Goal: Task Accomplishment & Management: Complete application form

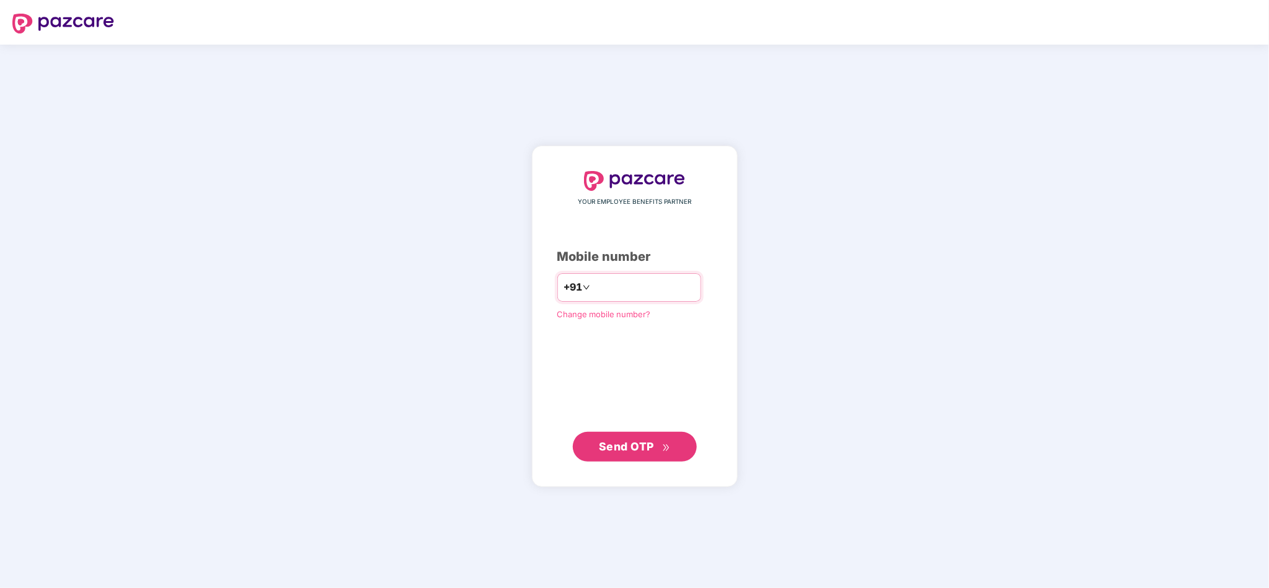
drag, startPoint x: 0, startPoint y: 0, endPoint x: 645, endPoint y: 285, distance: 705.7
click at [645, 285] on input "number" at bounding box center [644, 288] width 102 height 20
type input "**********"
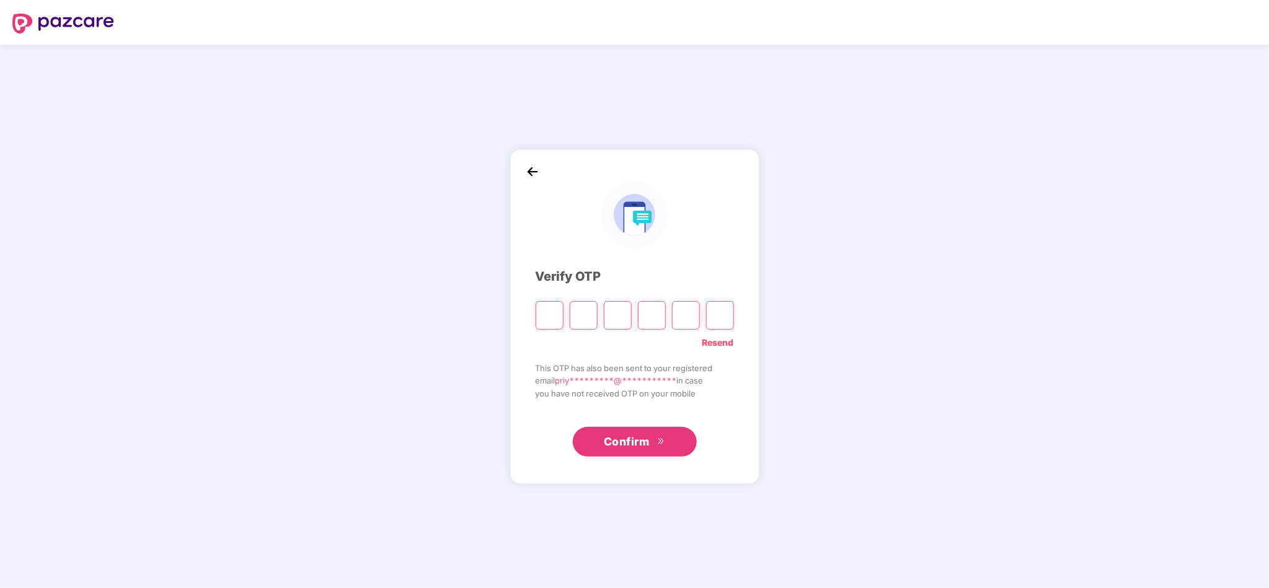
type input "*"
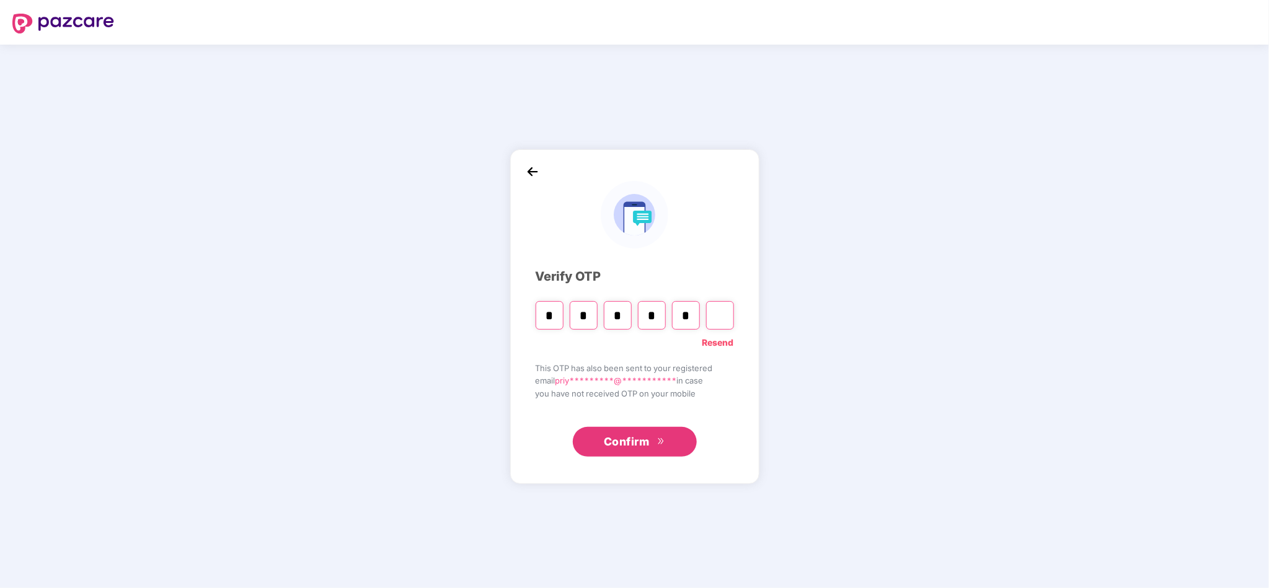
type input "*"
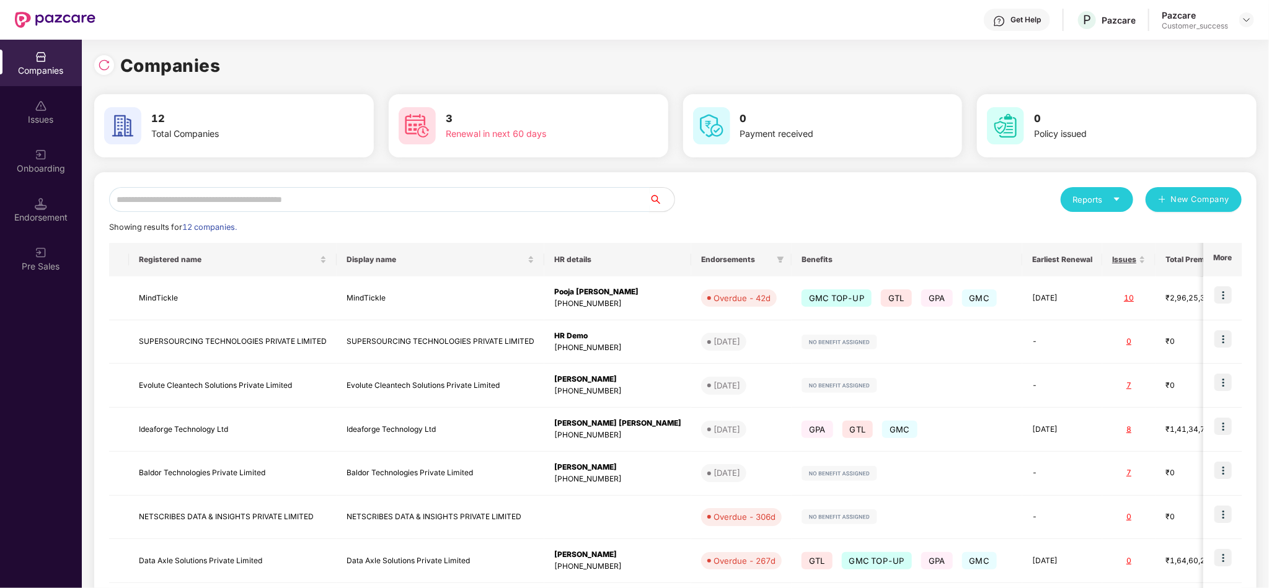
click at [404, 194] on input "text" at bounding box center [379, 199] width 541 height 25
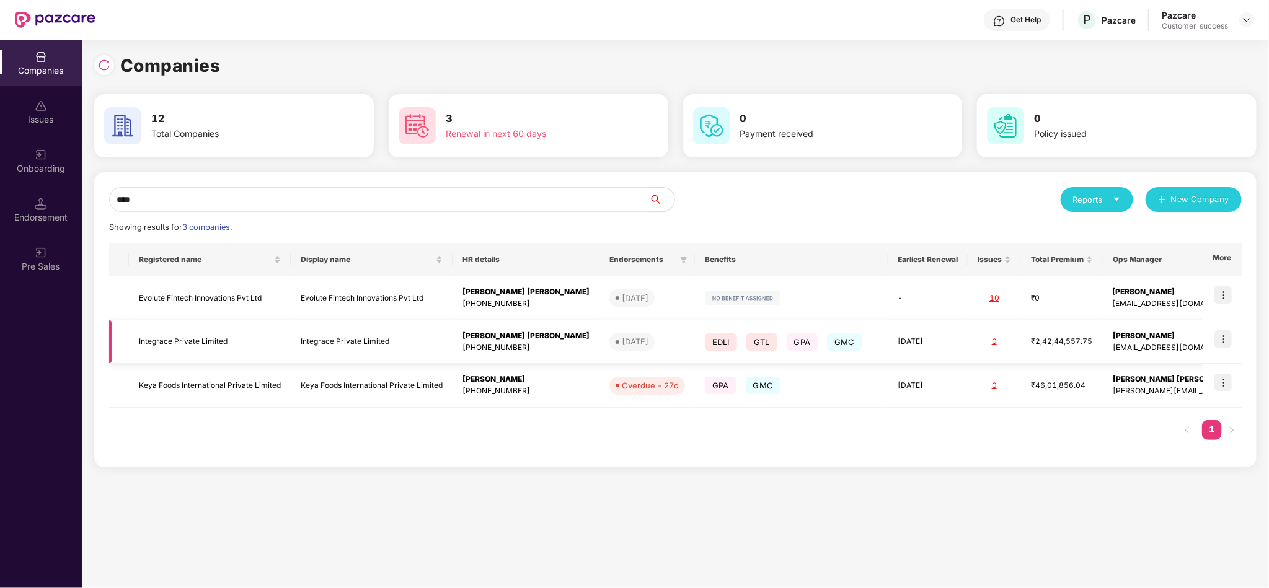
type input "****"
click at [1228, 337] on img at bounding box center [1223, 338] width 17 height 17
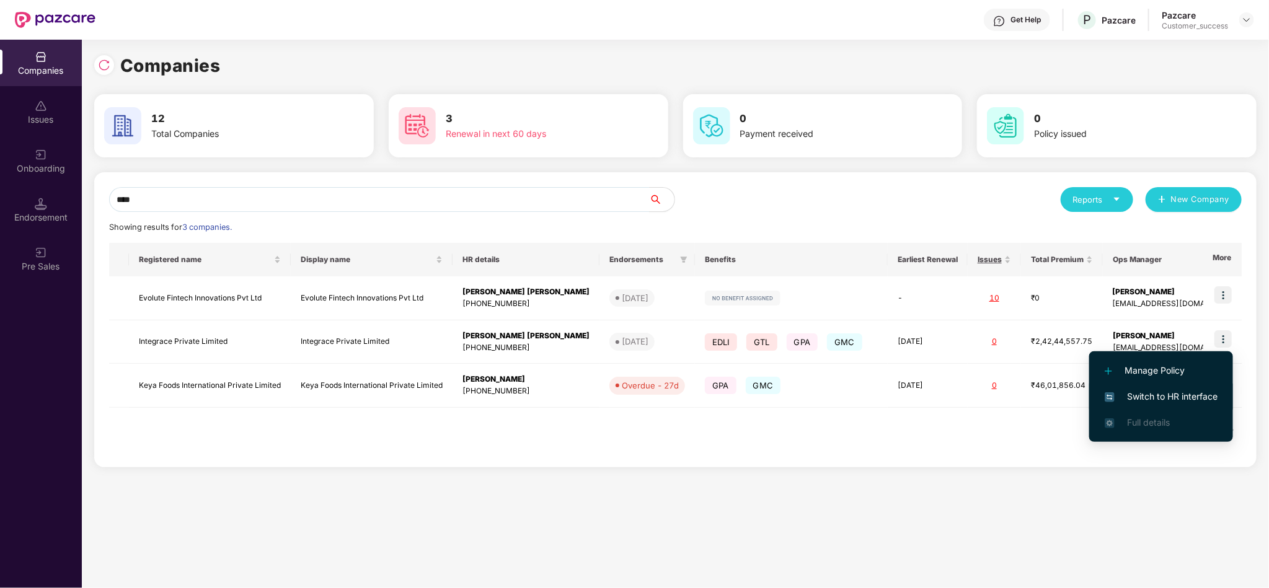
click at [1166, 387] on li "Switch to HR interface" at bounding box center [1161, 397] width 144 height 26
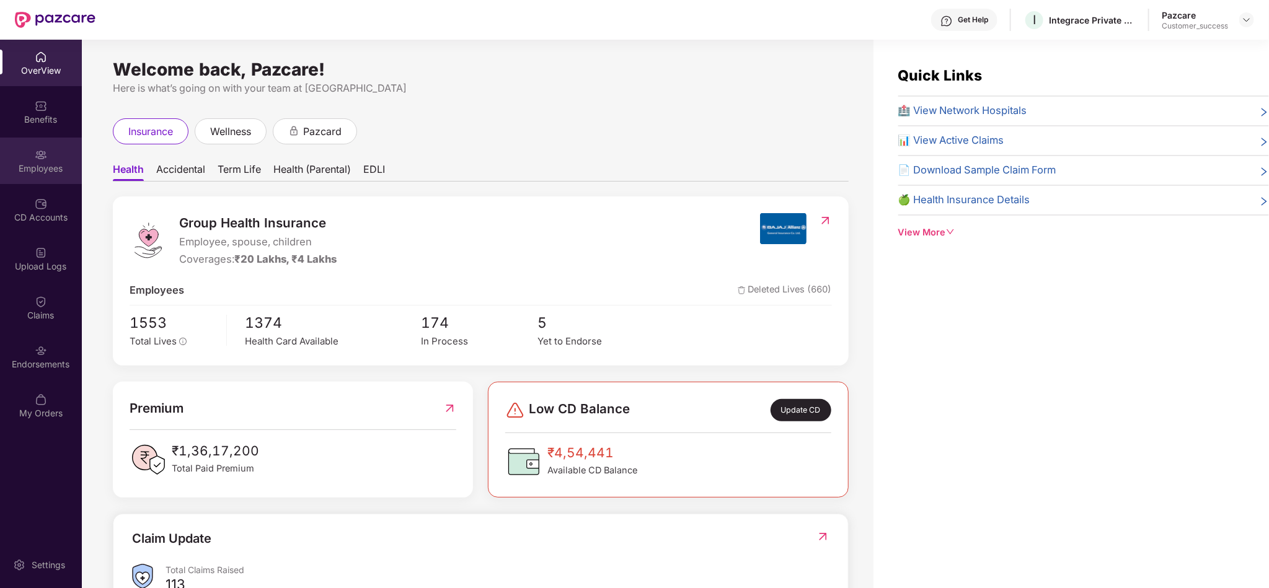
click at [36, 160] on img at bounding box center [41, 155] width 12 height 12
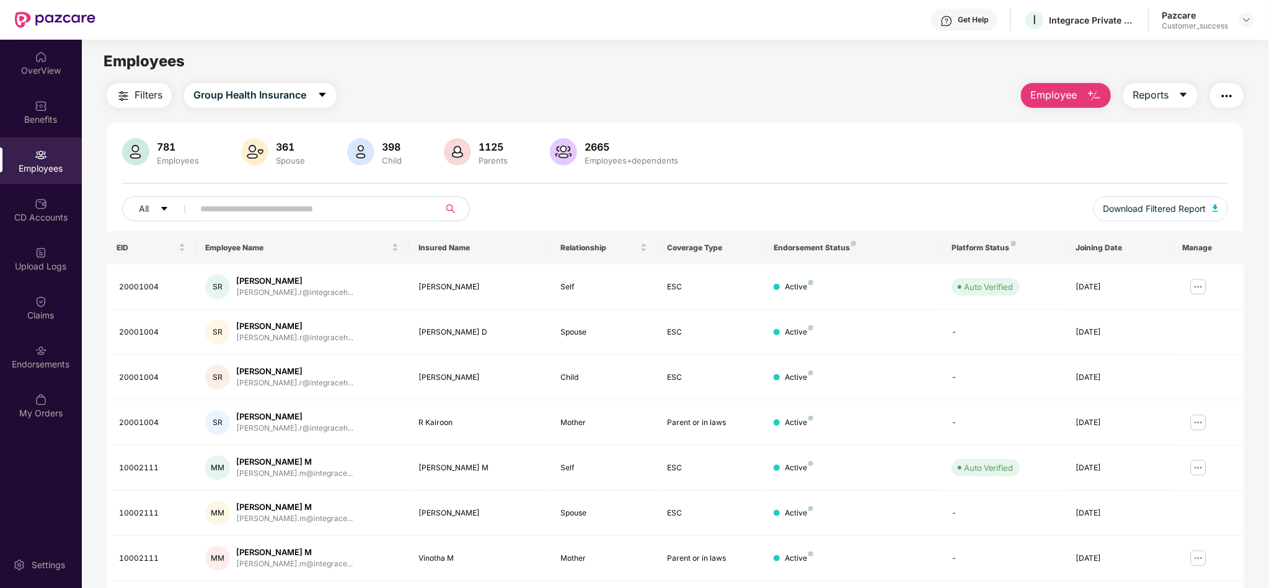
click at [290, 200] on input "text" at bounding box center [311, 209] width 223 height 19
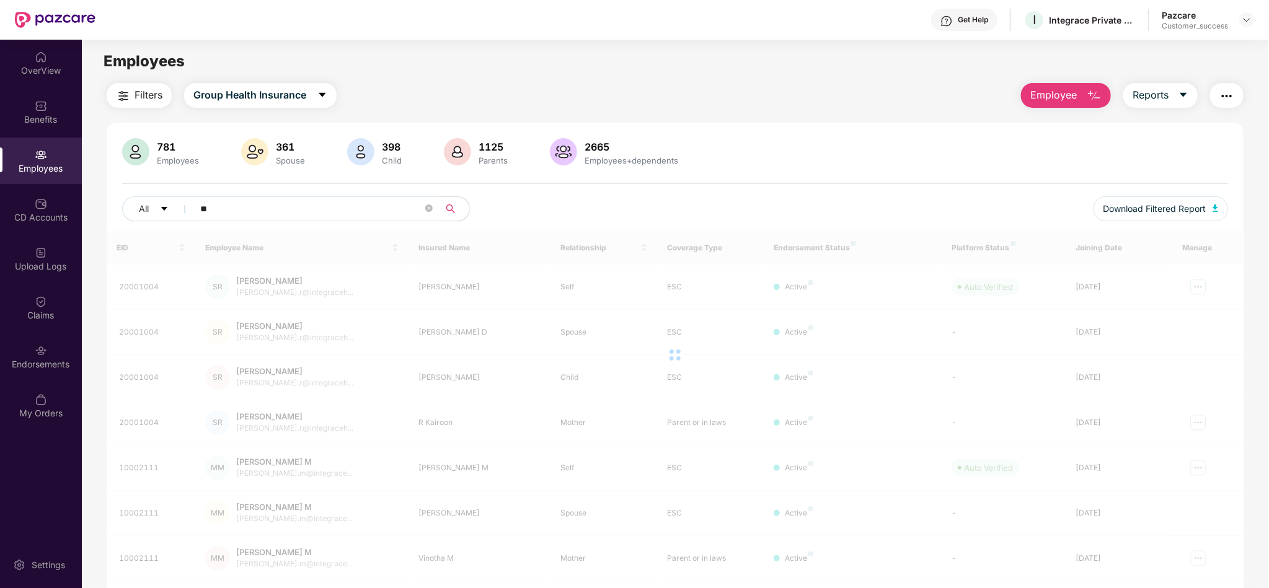
type input "*"
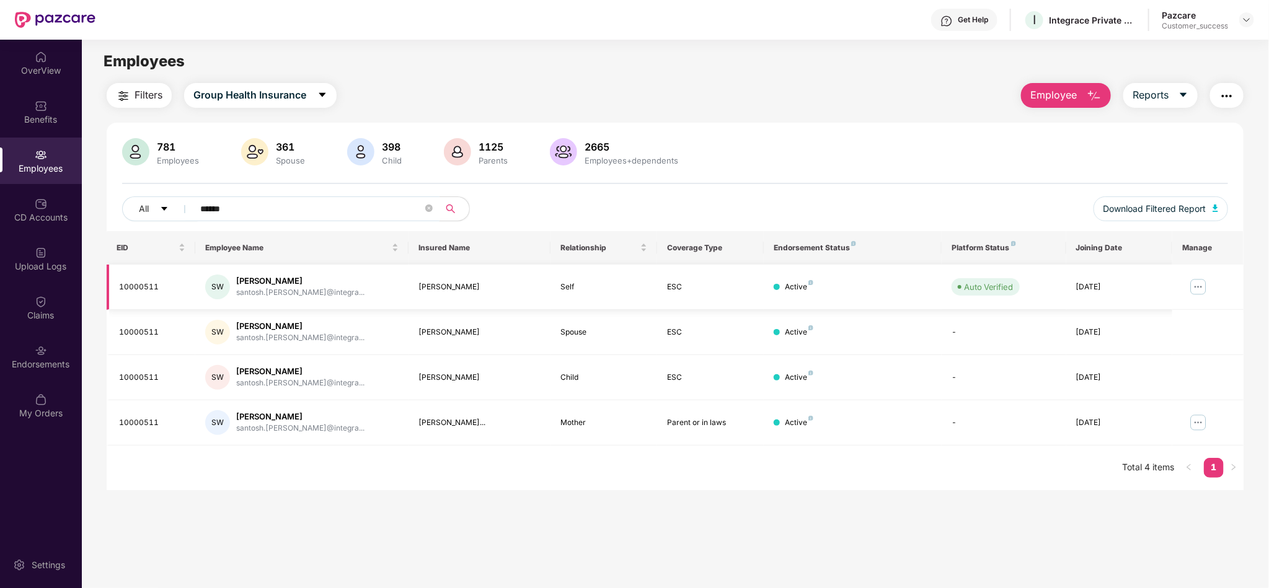
type input "******"
click at [1200, 287] on img at bounding box center [1199, 287] width 20 height 20
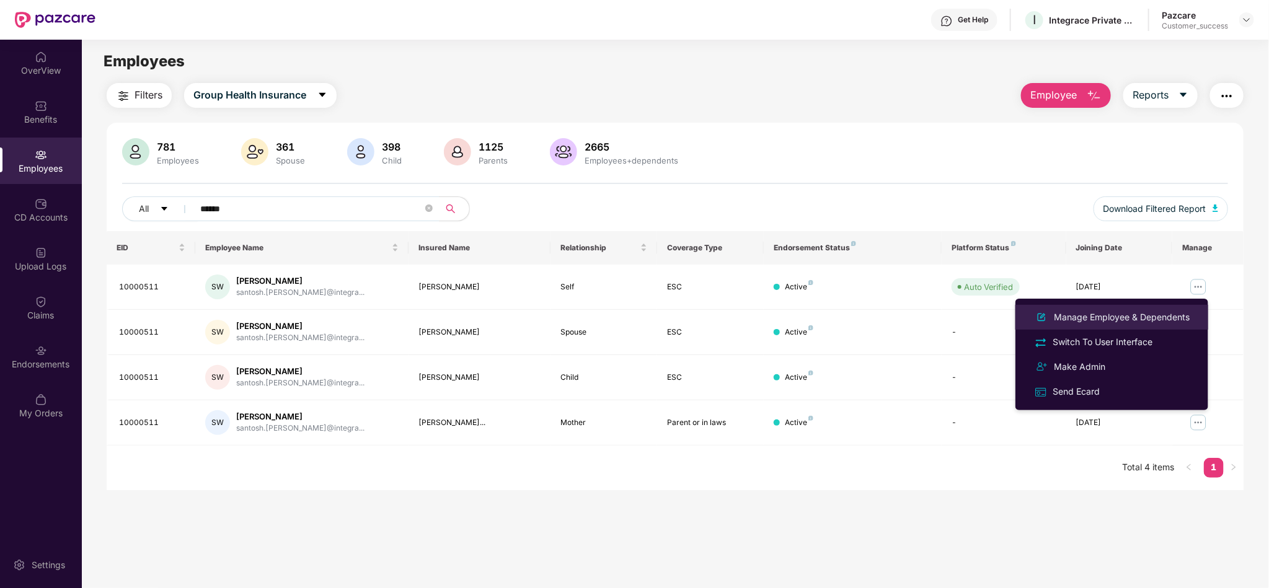
click at [1146, 319] on div "Manage Employee & Dependents" at bounding box center [1122, 318] width 141 height 14
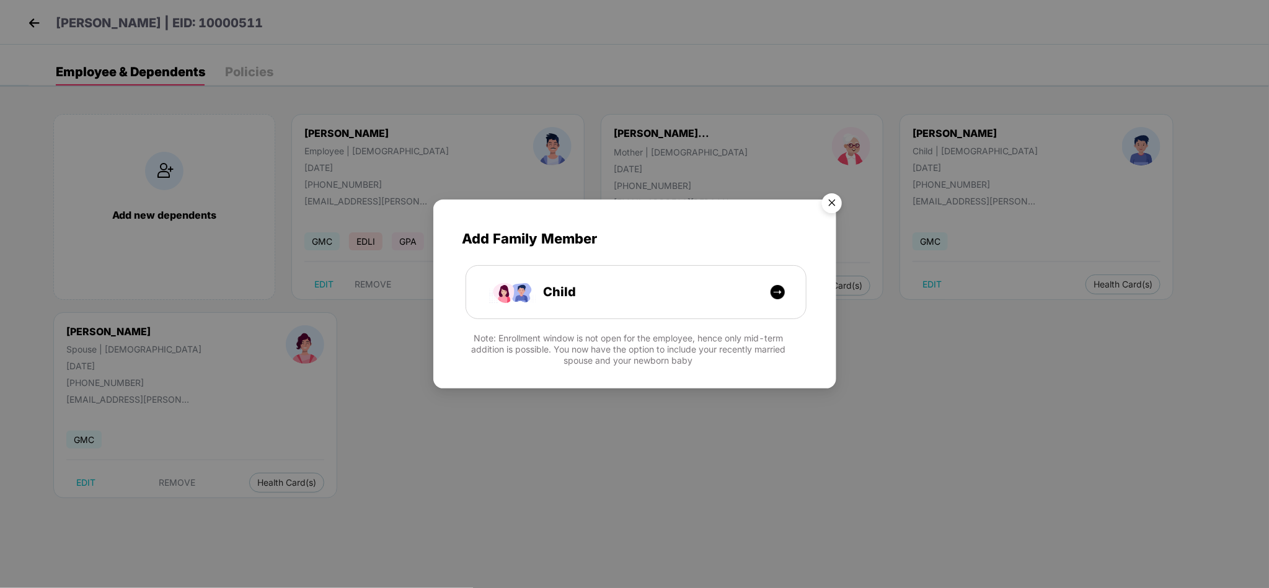
click at [828, 199] on img "Close" at bounding box center [832, 205] width 35 height 35
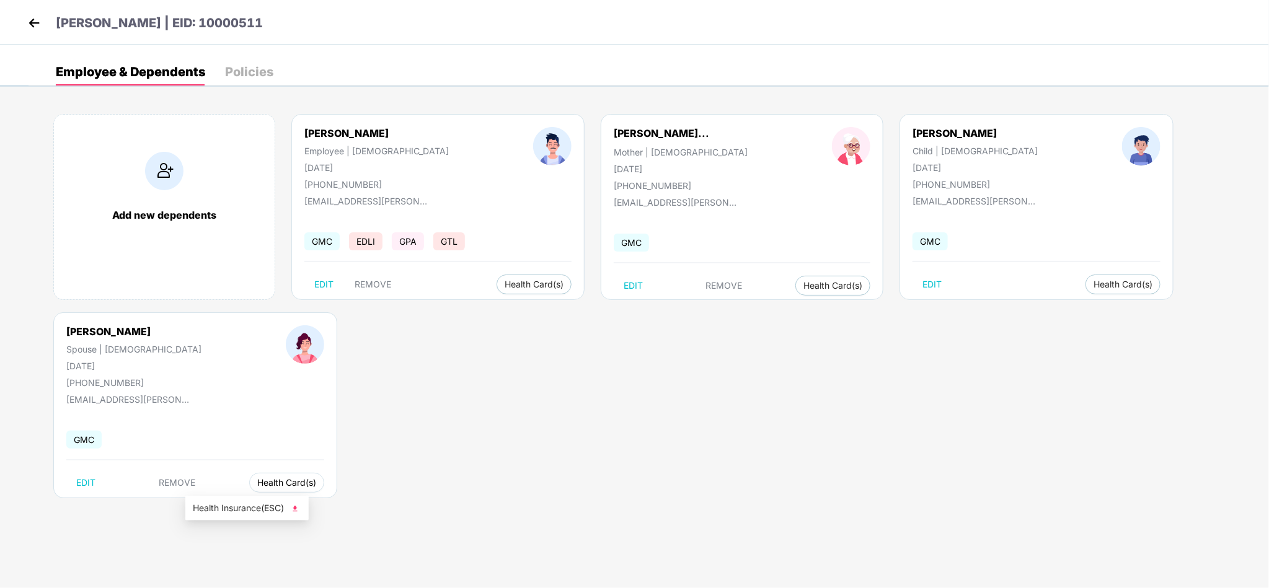
click at [257, 481] on span "Health Card(s)" at bounding box center [286, 483] width 59 height 6
click at [239, 502] on span "Health Insurance(ESC)" at bounding box center [247, 509] width 109 height 14
click at [478, 335] on div "Add new dependents Santosh Walunj Employee | Male 09 June 1982 +919833583315 sa…" at bounding box center [649, 312] width 1241 height 434
click at [43, 24] on img at bounding box center [34, 23] width 19 height 19
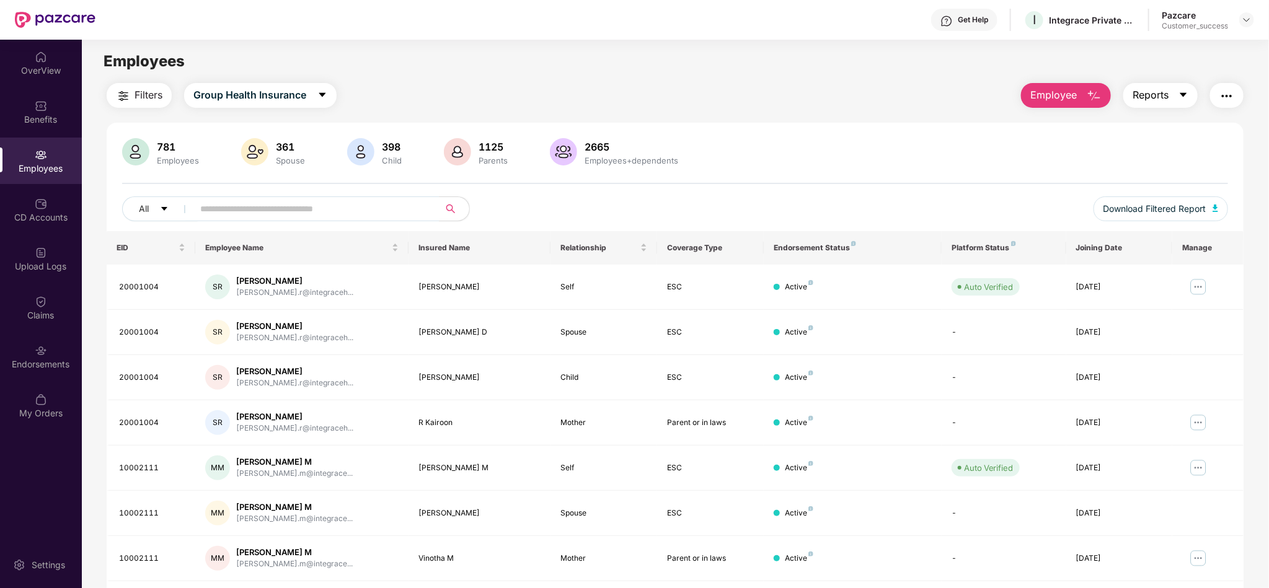
click at [1183, 97] on icon "caret-down" at bounding box center [1184, 95] width 10 height 10
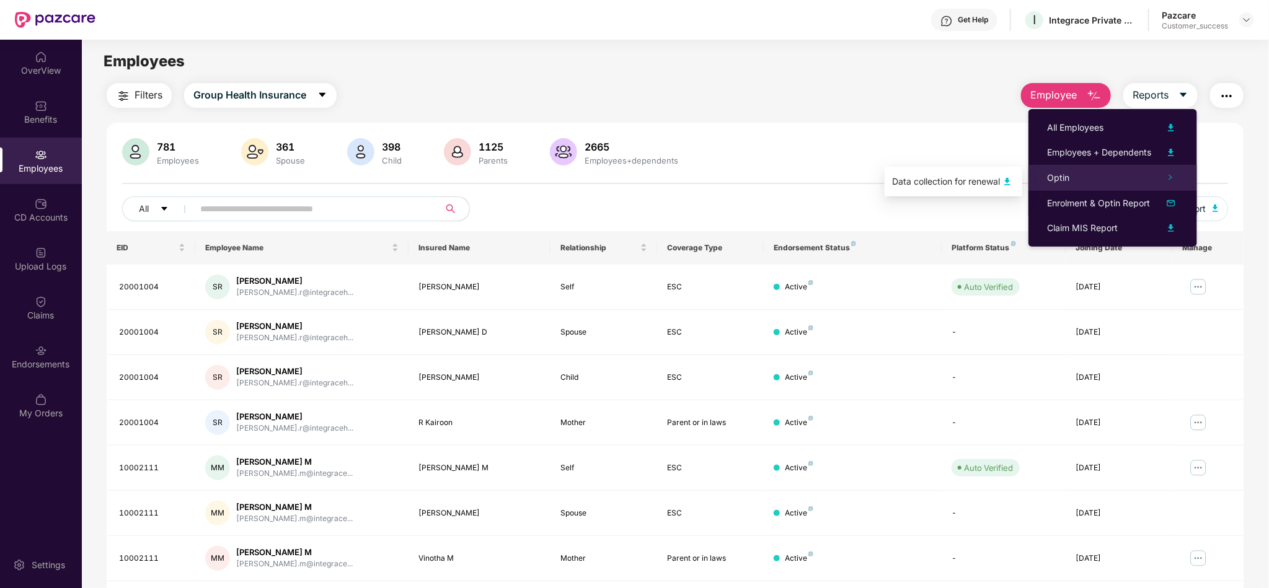
click at [1153, 174] on div "Optin" at bounding box center [1113, 178] width 169 height 26
click at [990, 183] on div "Data collection for renewal" at bounding box center [946, 182] width 108 height 14
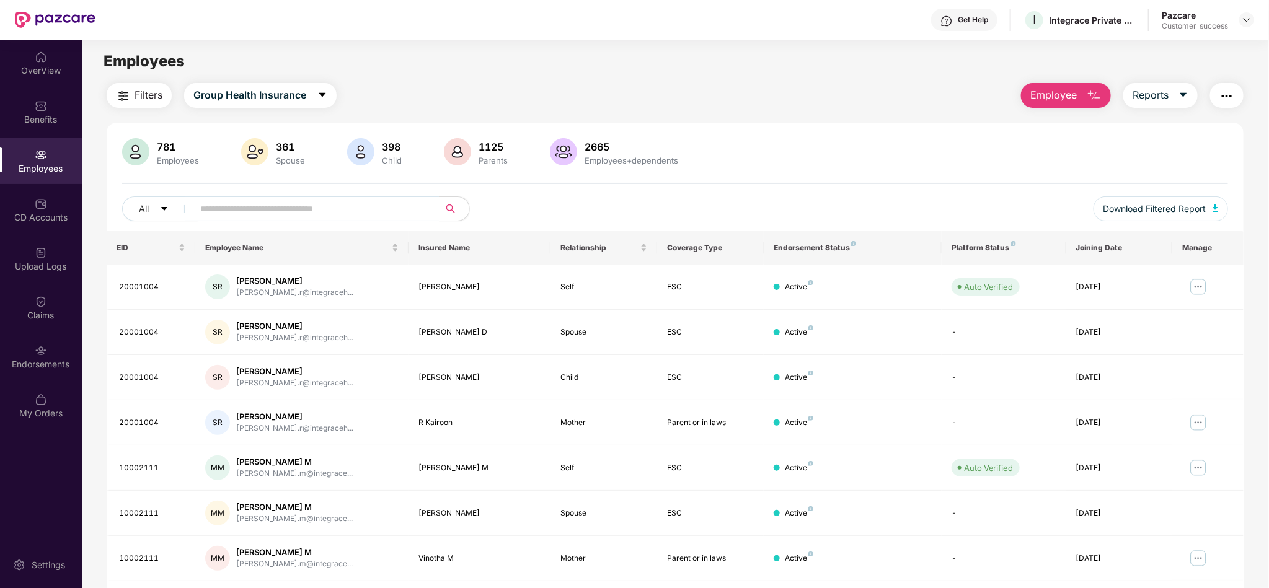
click at [495, 73] on div "Employees" at bounding box center [675, 62] width 1187 height 24
click at [458, 79] on main "Employees Filters Group Health Insurance Employee Reports 781 Employees 361 Spo…" at bounding box center [675, 334] width 1187 height 588
click at [240, 212] on input "text" at bounding box center [311, 209] width 223 height 19
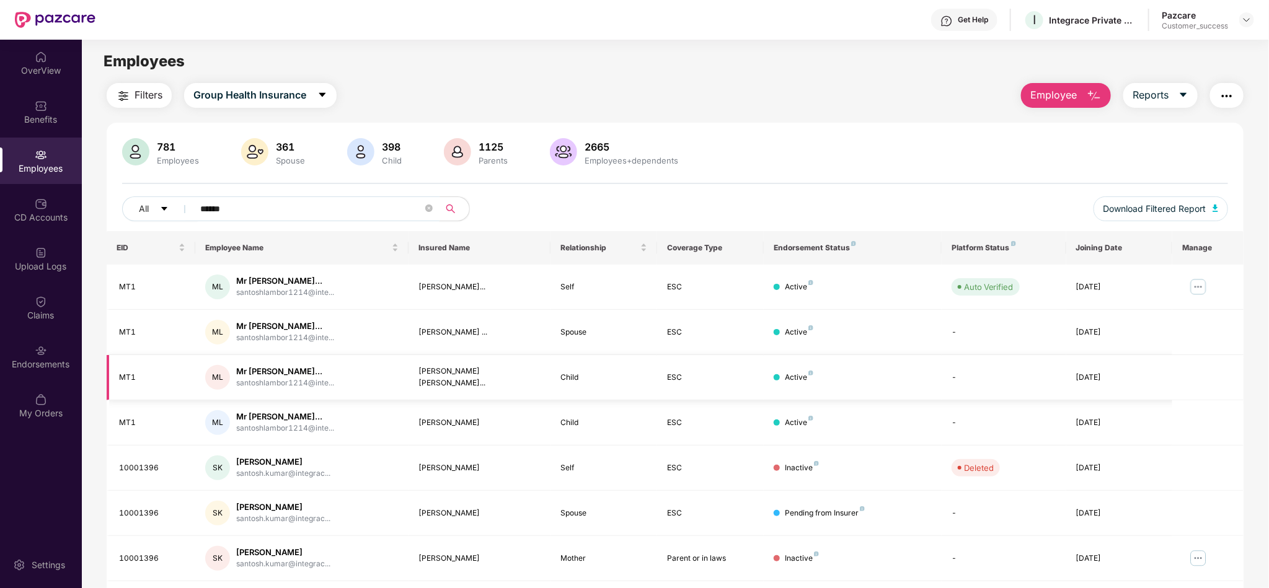
click at [748, 399] on td "ESC" at bounding box center [710, 377] width 107 height 45
click at [275, 212] on input "******" at bounding box center [311, 209] width 223 height 19
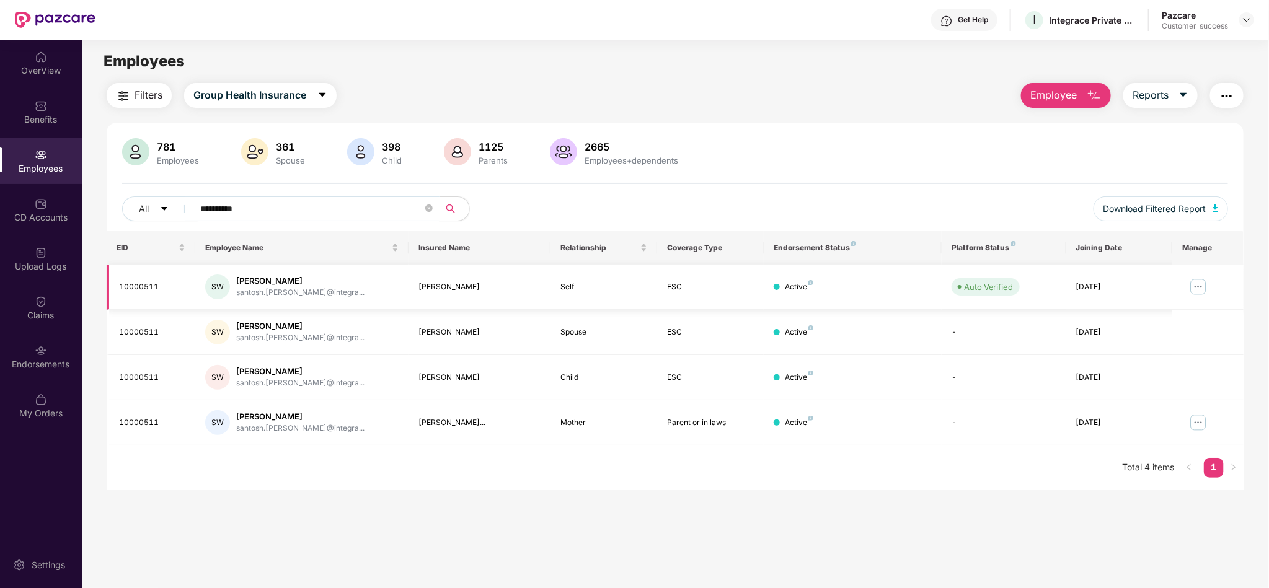
type input "**********"
click at [1204, 285] on img at bounding box center [1199, 287] width 20 height 20
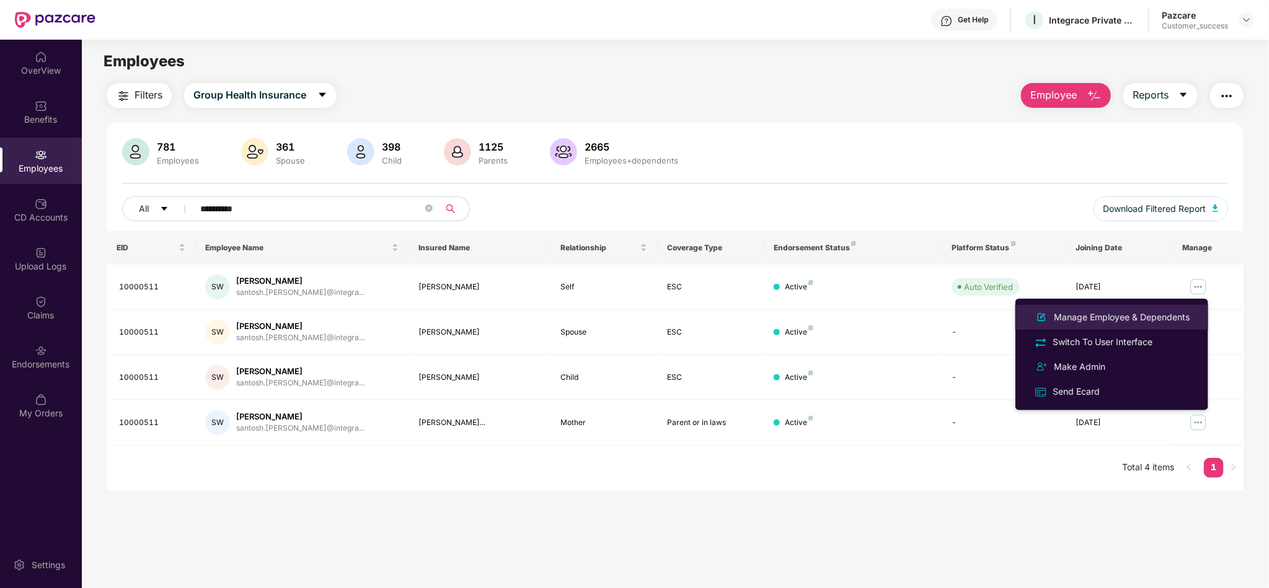
click at [1125, 314] on div "Manage Employee & Dependents" at bounding box center [1122, 318] width 141 height 14
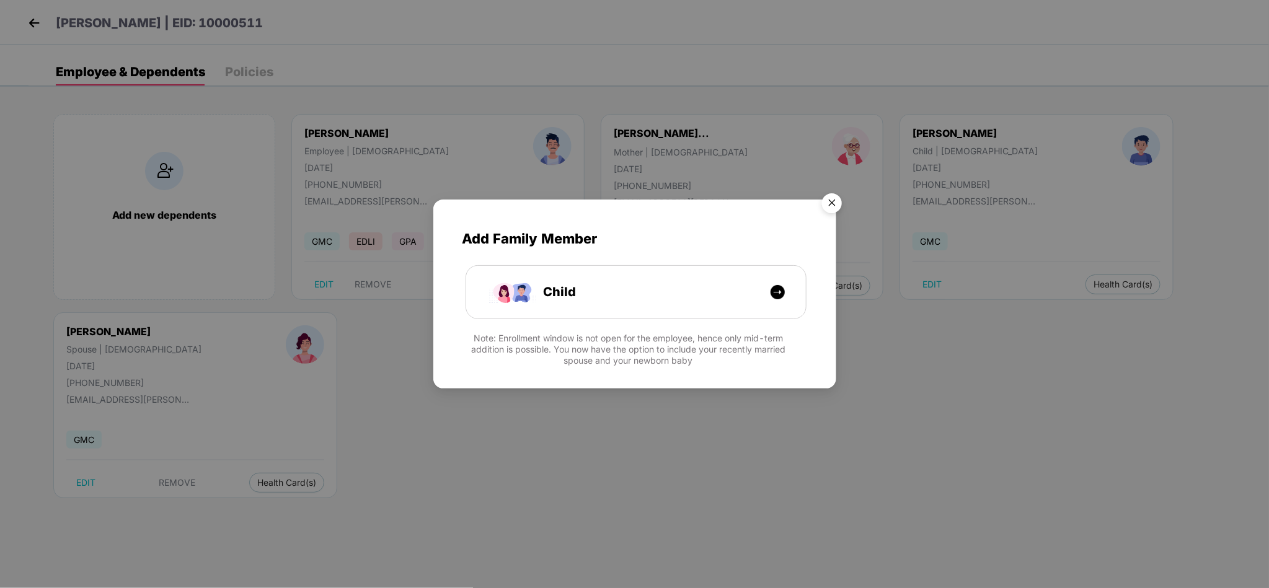
click at [838, 194] on img "Close" at bounding box center [832, 205] width 35 height 35
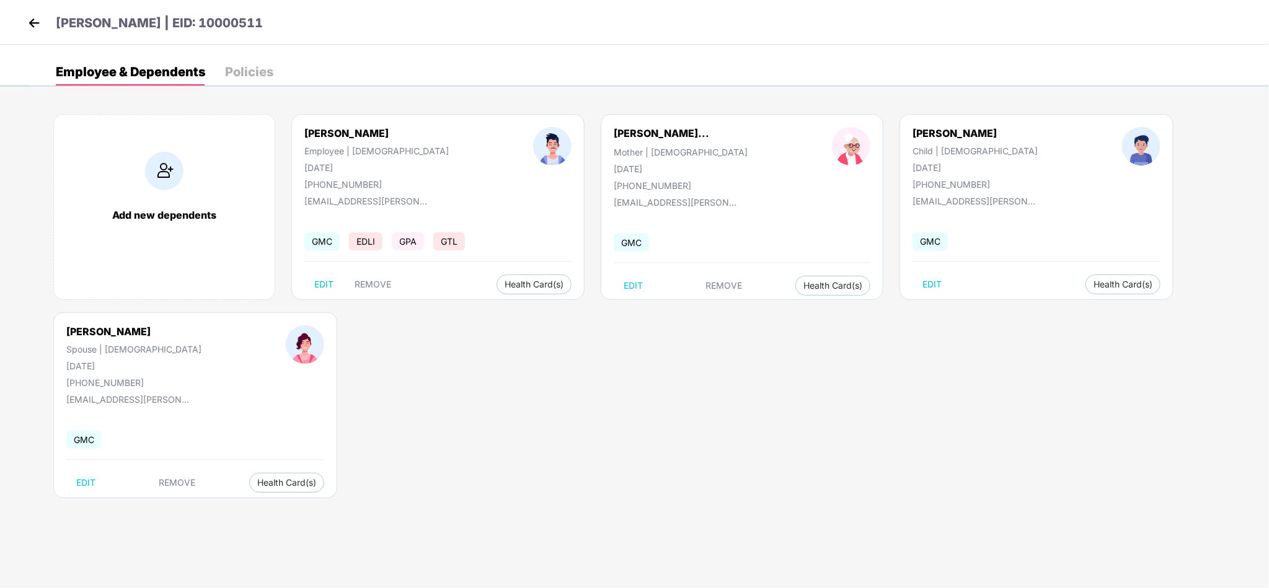
click at [93, 570] on body "Santosh Walunj | EID: 10000511 Employee & Dependents Policies Add new dependent…" at bounding box center [634, 294] width 1269 height 588
click at [257, 486] on span "Health Card(s)" at bounding box center [286, 483] width 59 height 6
click at [260, 510] on div "Add new dependents Santosh Walunj Employee | Male 09 June 1982 +919833583315 sa…" at bounding box center [649, 312] width 1241 height 434
drag, startPoint x: 246, startPoint y: 495, endPoint x: 237, endPoint y: 481, distance: 17.5
click at [237, 481] on div "Arti Walunj Spouse | Female 14 Sept 1985 +919833583315 santosh.walunj@integrace…" at bounding box center [195, 406] width 284 height 186
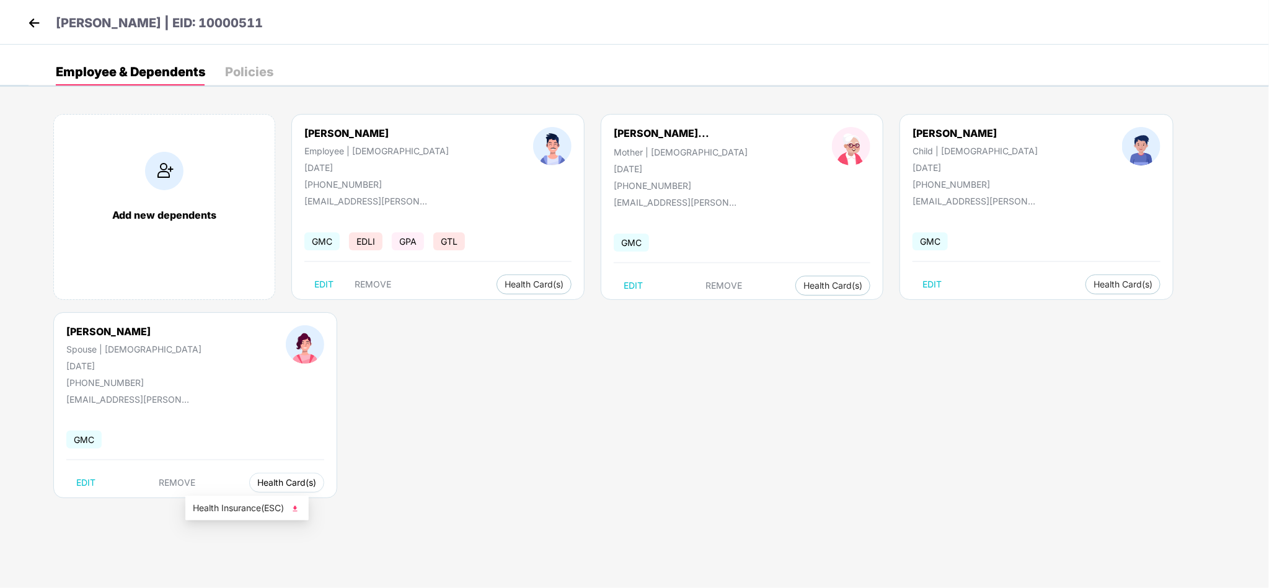
click at [257, 481] on span "Health Card(s)" at bounding box center [286, 483] width 59 height 6
click at [242, 504] on span "Health Insurance(ESC)" at bounding box center [247, 509] width 109 height 14
click at [30, 14] on img at bounding box center [34, 23] width 19 height 19
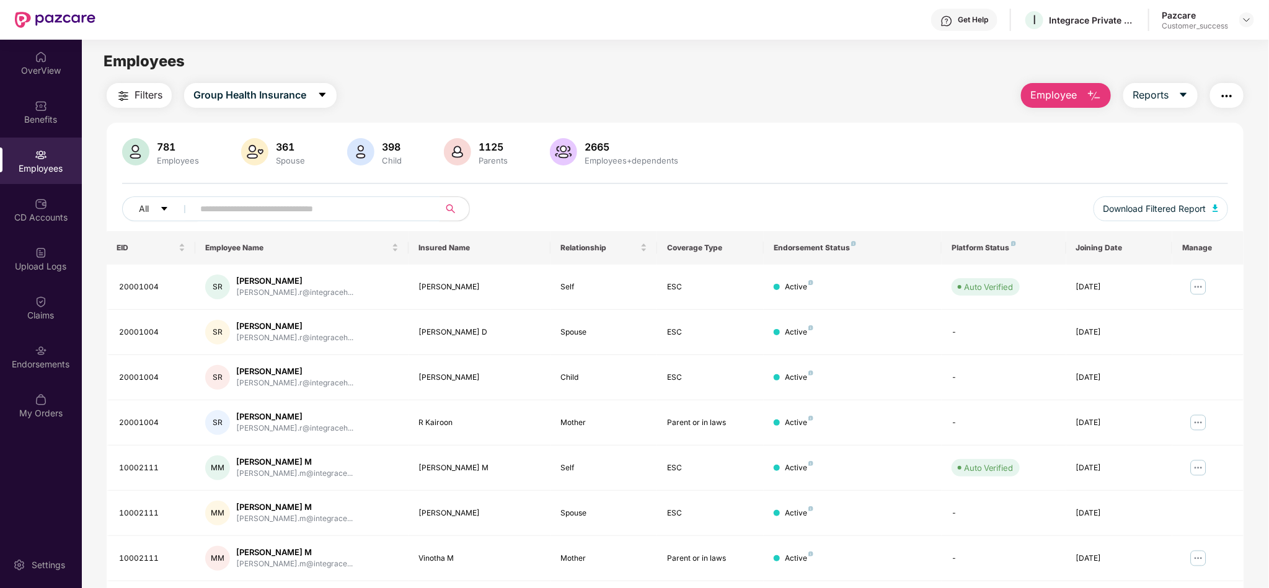
click at [332, 205] on input "text" at bounding box center [311, 209] width 223 height 19
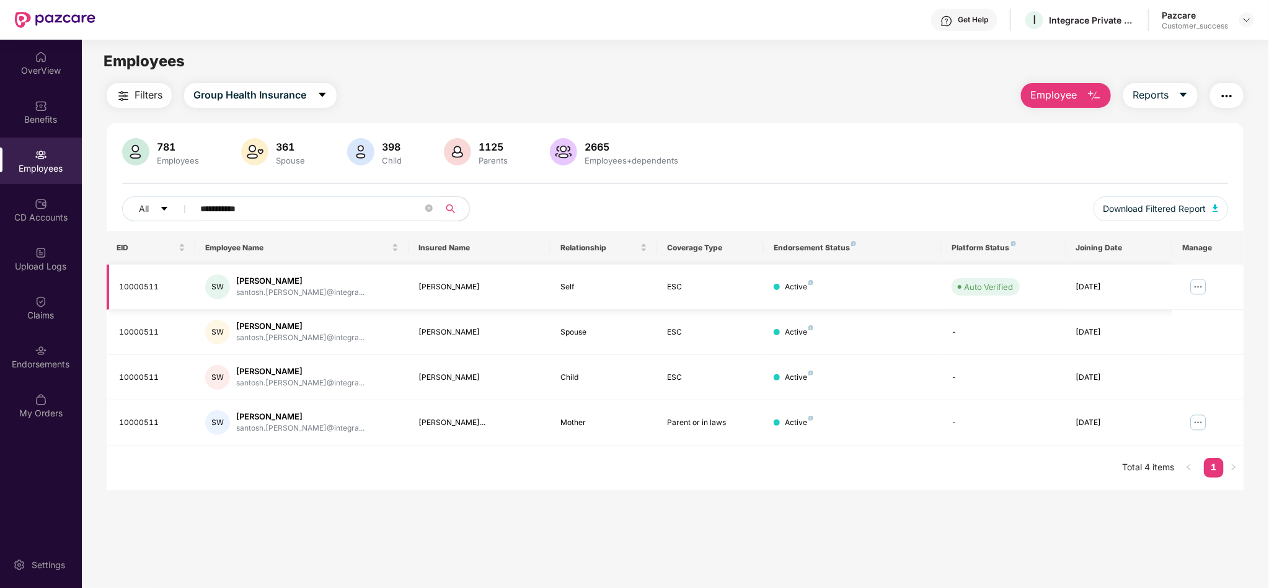
type input "**********"
click at [1191, 280] on img at bounding box center [1199, 287] width 20 height 20
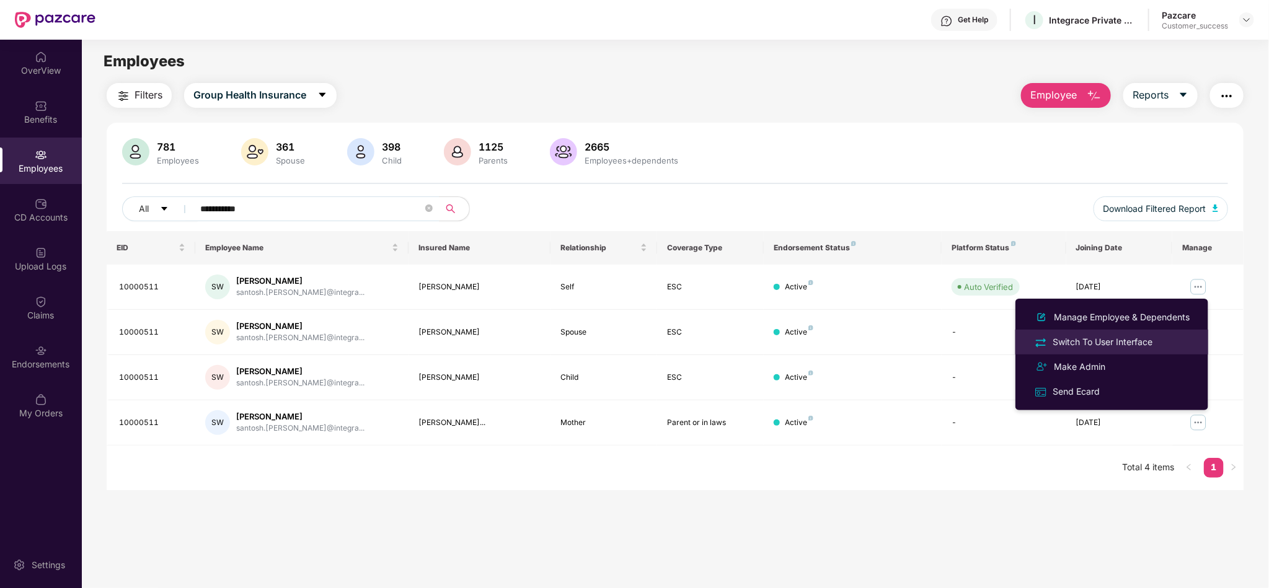
click at [1158, 330] on li "Switch To User Interface" at bounding box center [1112, 342] width 193 height 25
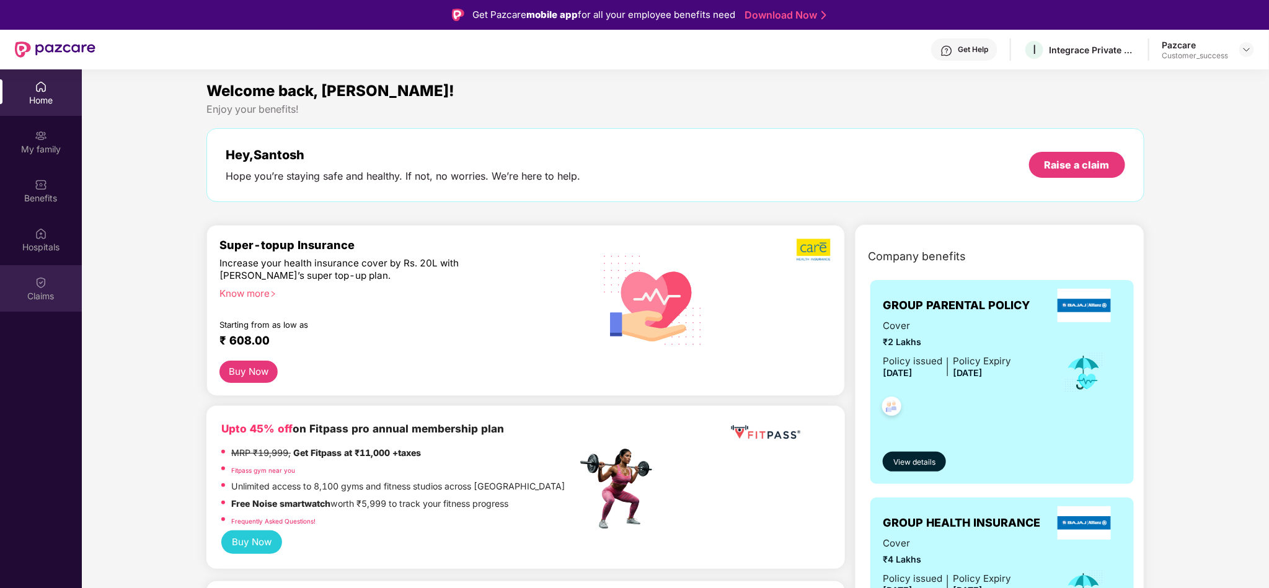
click at [30, 296] on div "Claims" at bounding box center [41, 296] width 82 height 12
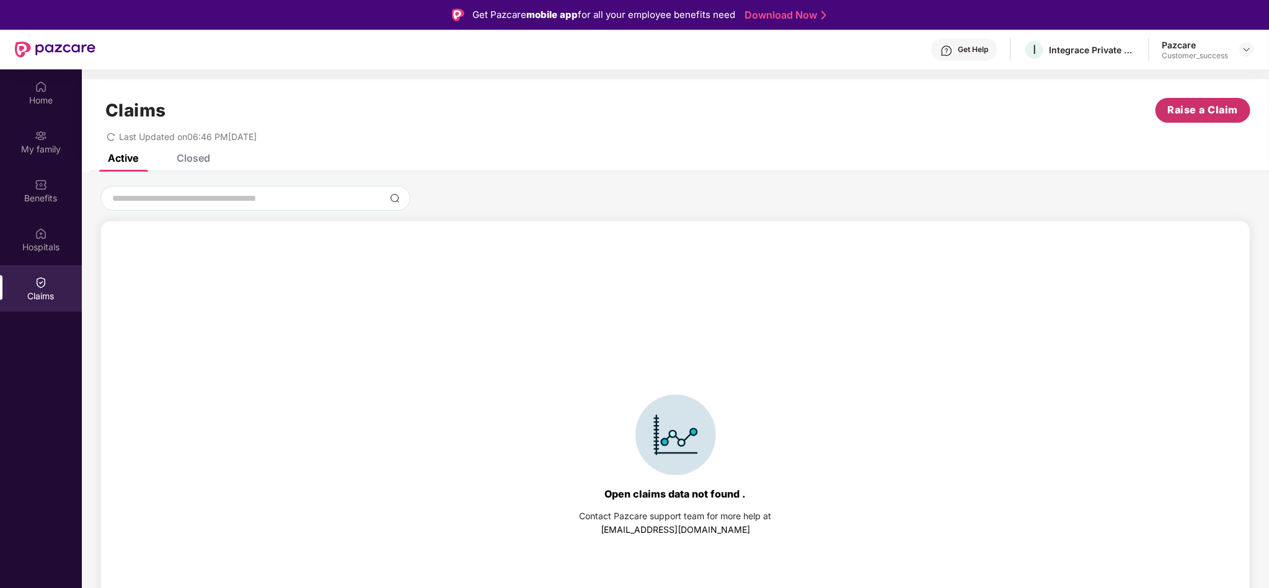
click at [1213, 106] on span "Raise a Claim" at bounding box center [1203, 110] width 71 height 16
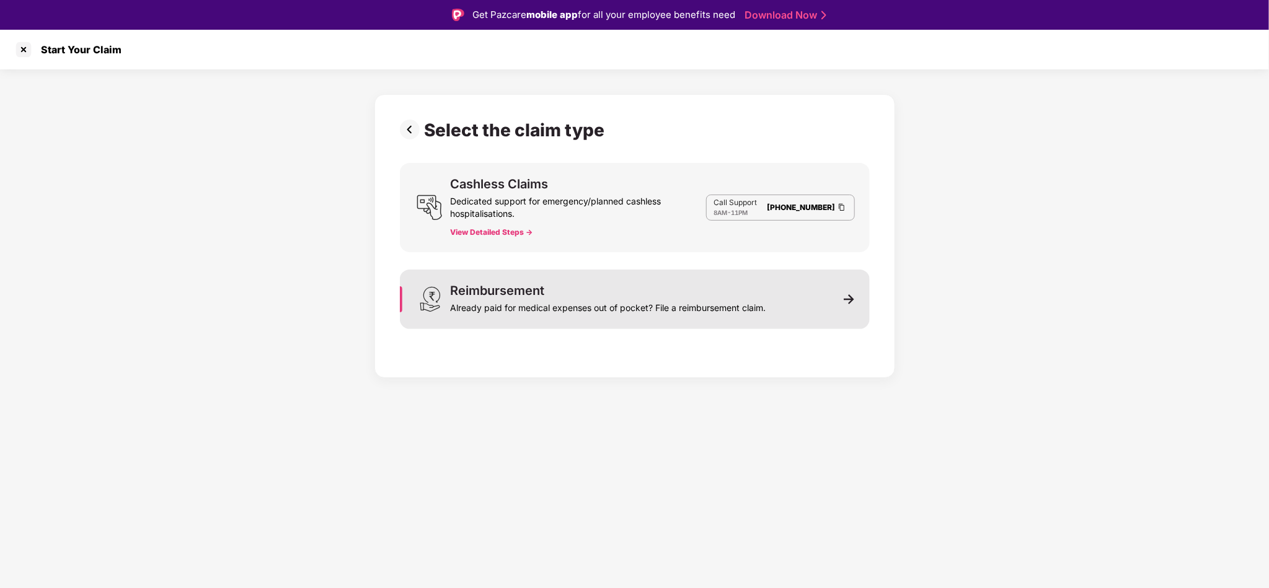
click at [772, 296] on div "Reimbursement Already paid for medical expenses out of pocket? File a reimburse…" at bounding box center [635, 300] width 470 height 60
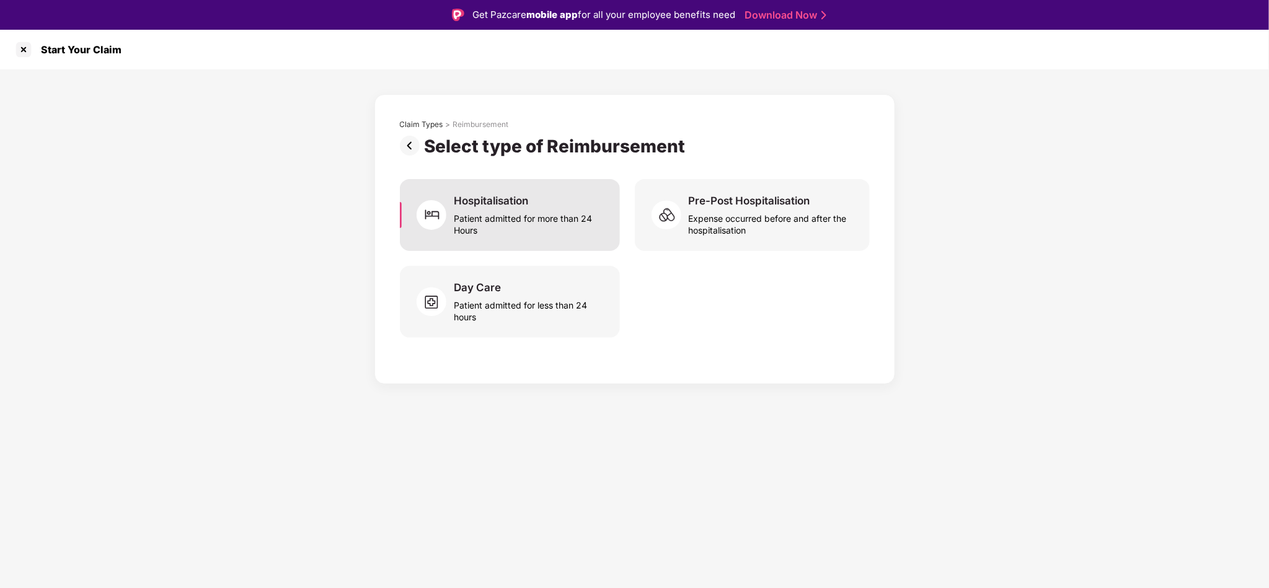
click at [516, 195] on div "Hospitalisation" at bounding box center [491, 201] width 74 height 14
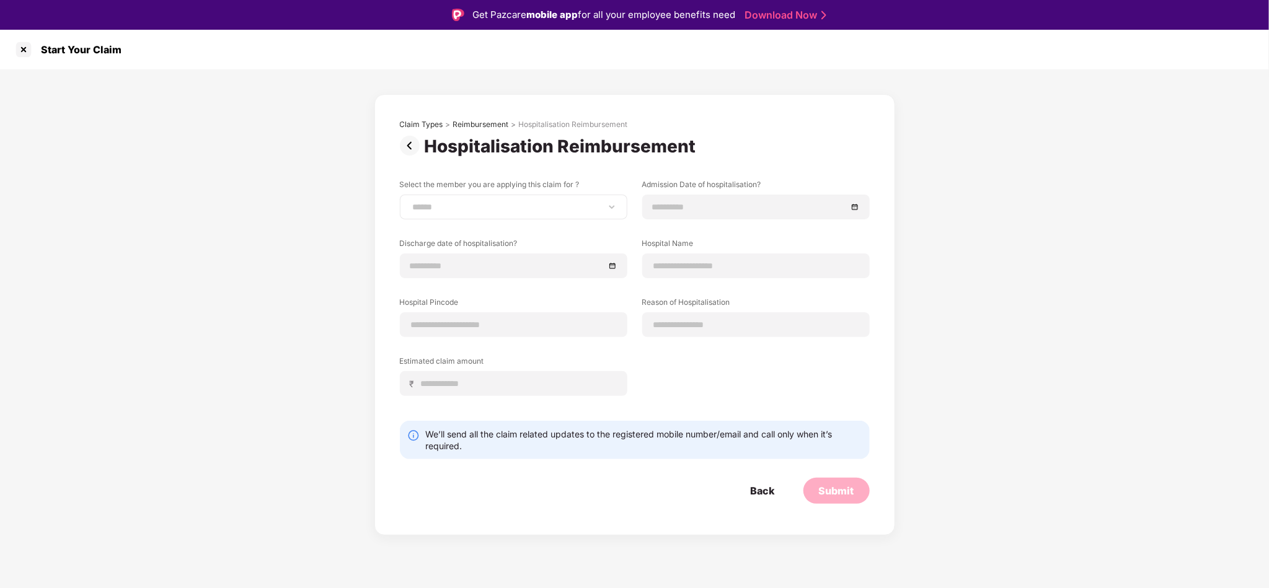
click at [505, 220] on div "**********" at bounding box center [514, 207] width 228 height 25
click at [495, 213] on div "**********" at bounding box center [514, 207] width 228 height 25
click at [501, 210] on select "**********" at bounding box center [513, 207] width 206 height 10
select select "**********"
click at [410, 202] on select "**********" at bounding box center [513, 207] width 206 height 10
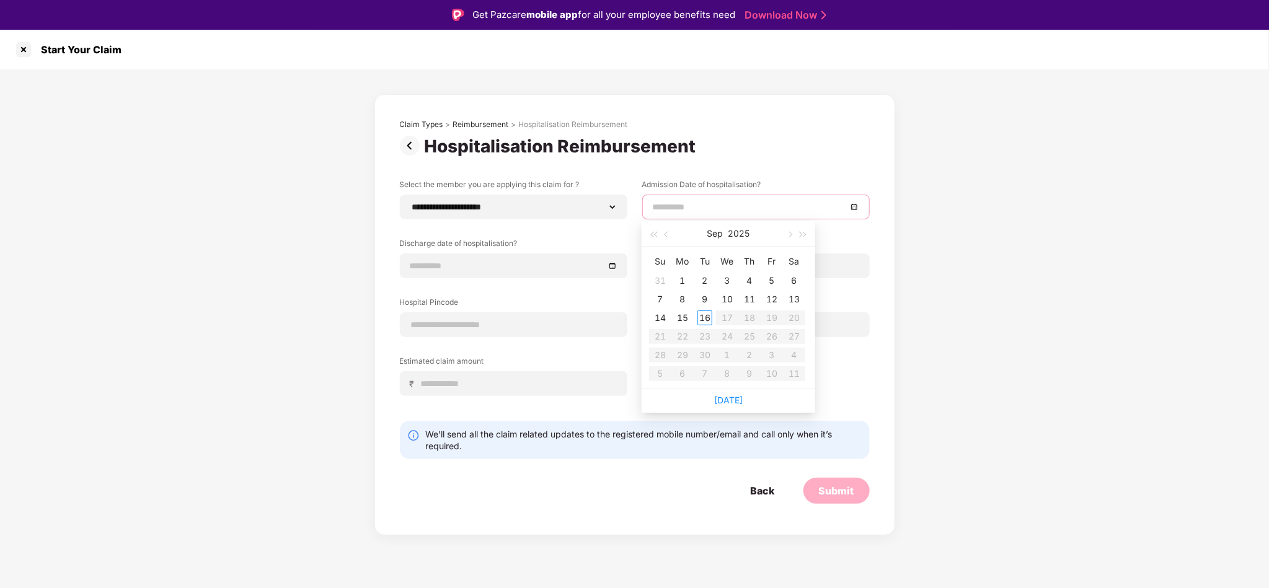
click at [747, 207] on input at bounding box center [750, 207] width 194 height 14
type input "**********"
click at [666, 233] on span "button" at bounding box center [668, 235] width 6 height 6
click at [700, 322] on div "15" at bounding box center [705, 318] width 15 height 15
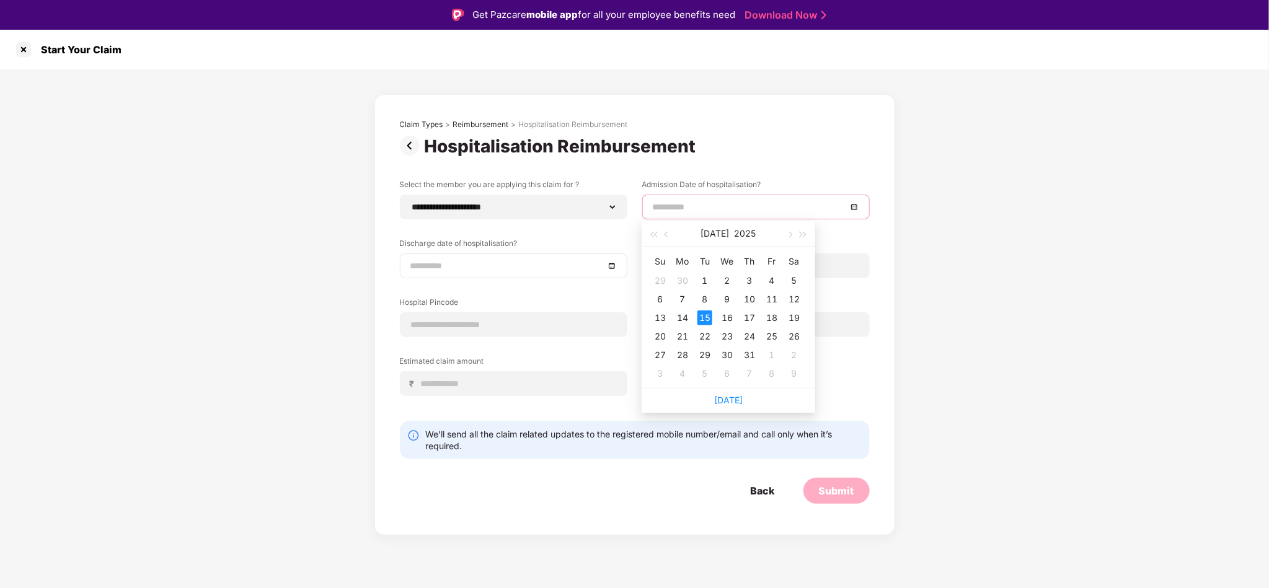
type input "**********"
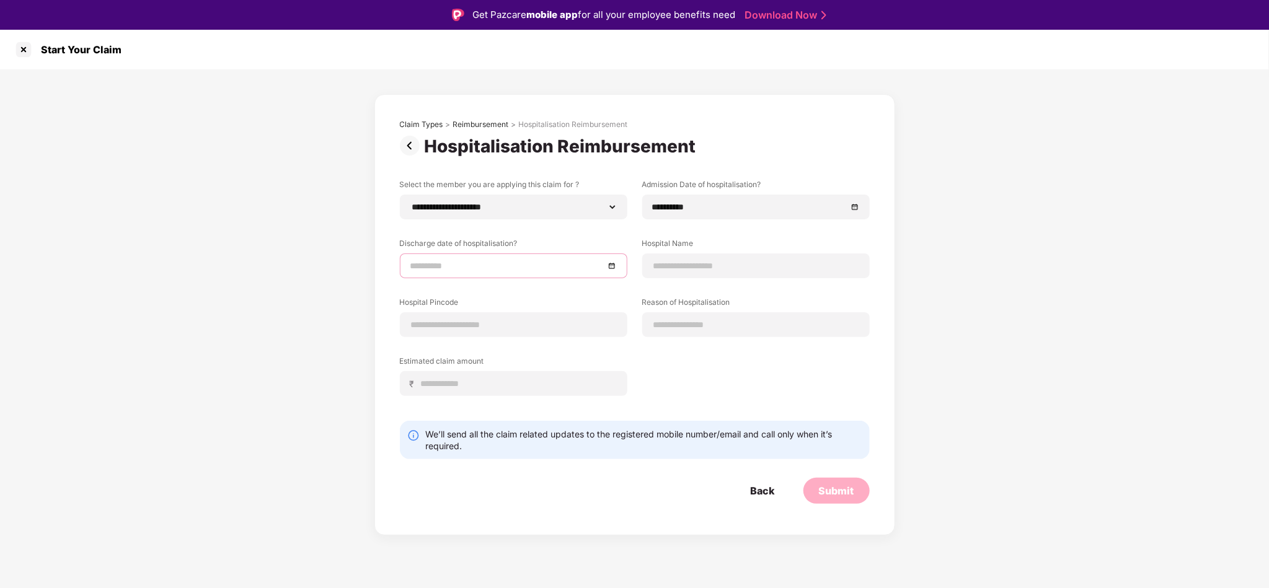
click at [567, 270] on input at bounding box center [507, 266] width 194 height 14
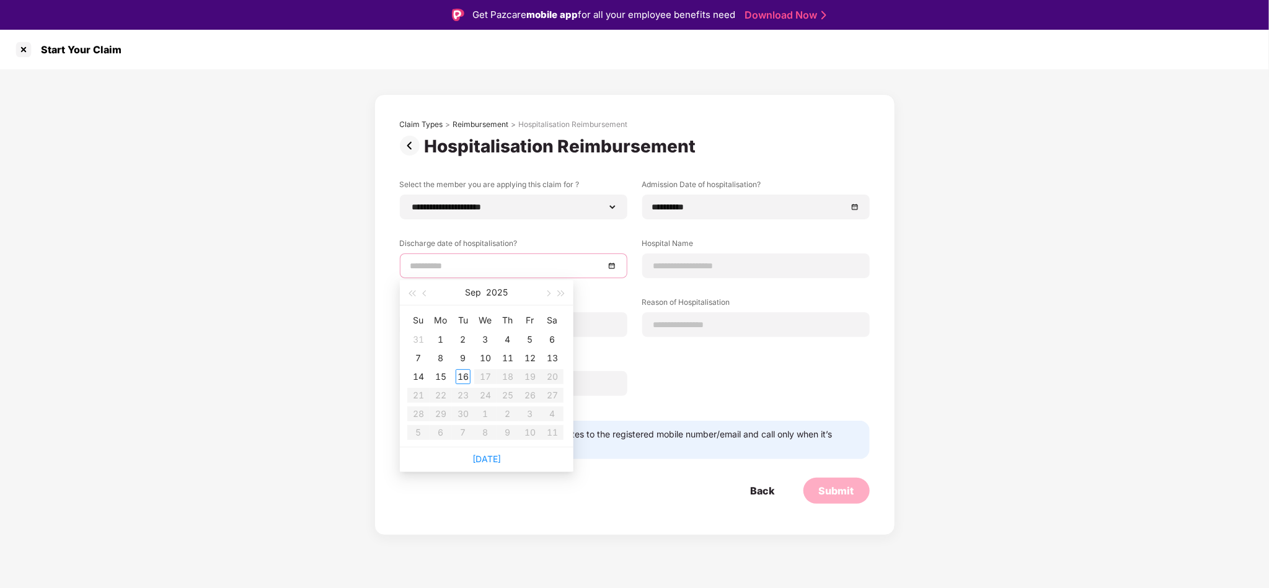
type input "**********"
click at [427, 292] on span "button" at bounding box center [426, 294] width 6 height 6
type input "**********"
click at [465, 391] on div "22" at bounding box center [463, 395] width 15 height 15
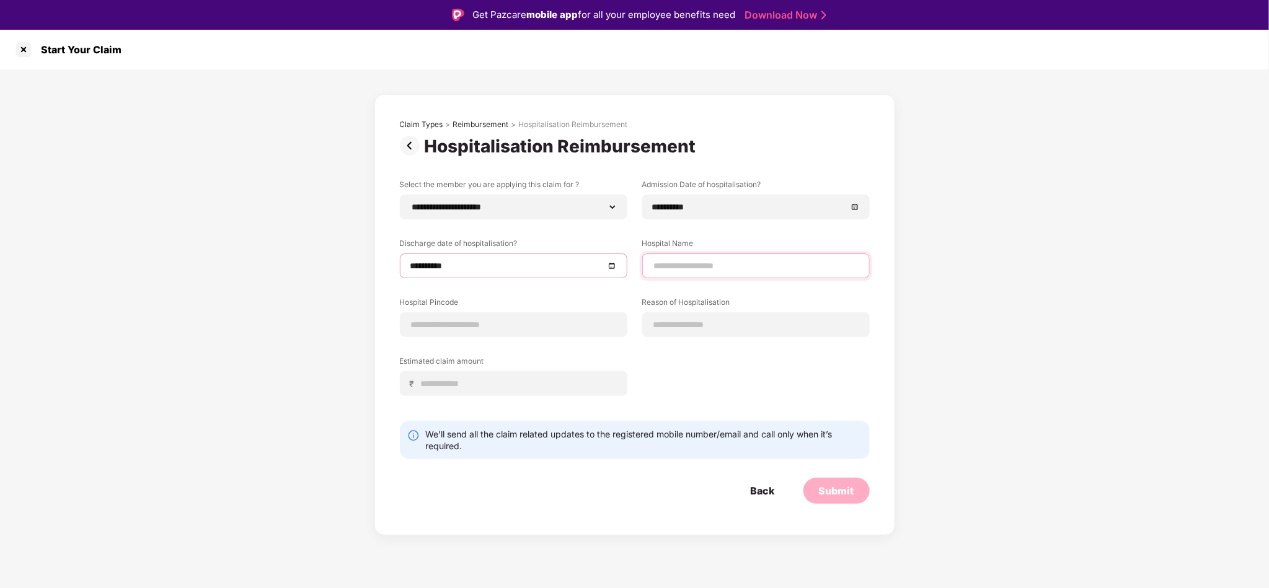
click at [747, 272] on input at bounding box center [756, 266] width 206 height 13
type input "*"
type input "**********"
click at [802, 326] on input at bounding box center [756, 325] width 206 height 13
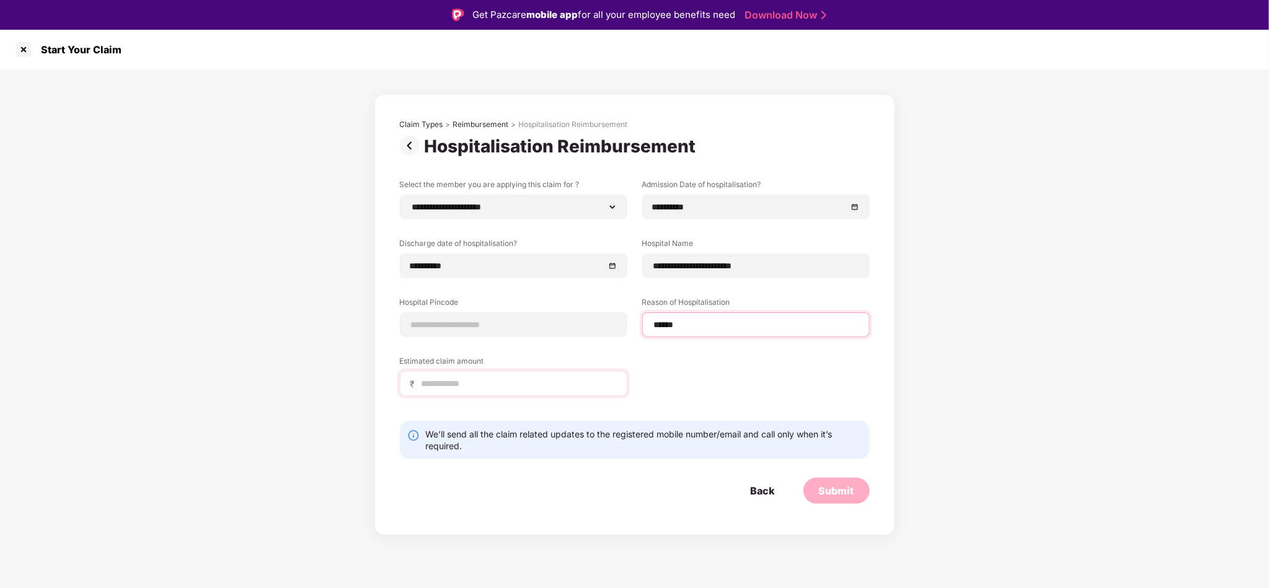
type input "******"
click at [492, 389] on input at bounding box center [518, 384] width 197 height 13
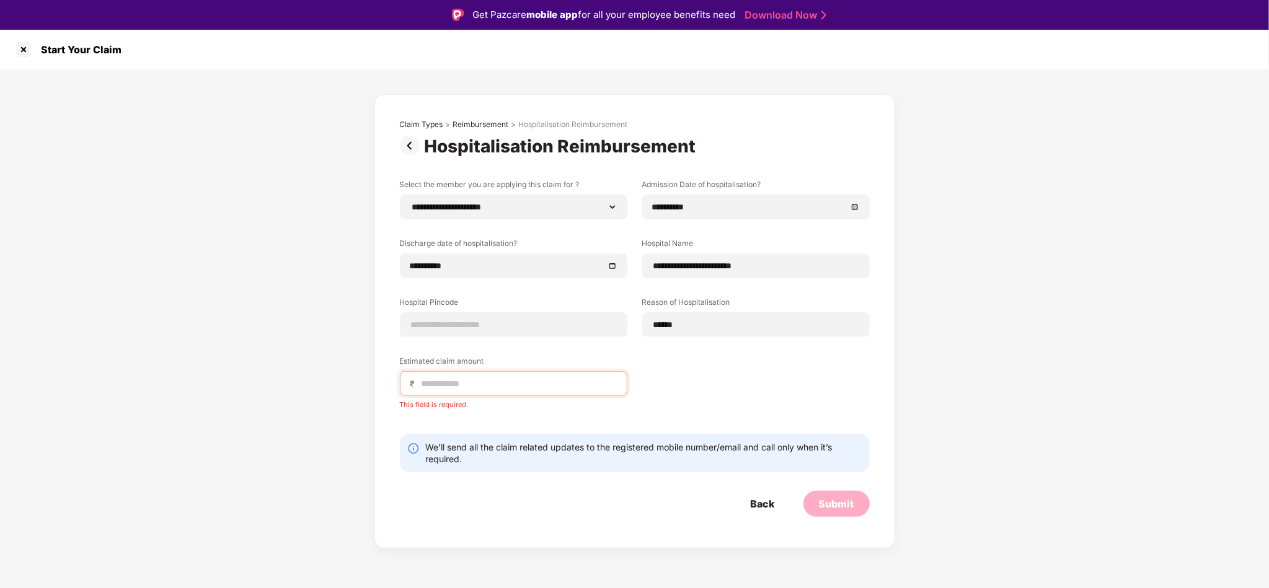
click at [962, 298] on div "**********" at bounding box center [634, 308] width 1269 height 479
click at [474, 388] on input at bounding box center [518, 384] width 197 height 13
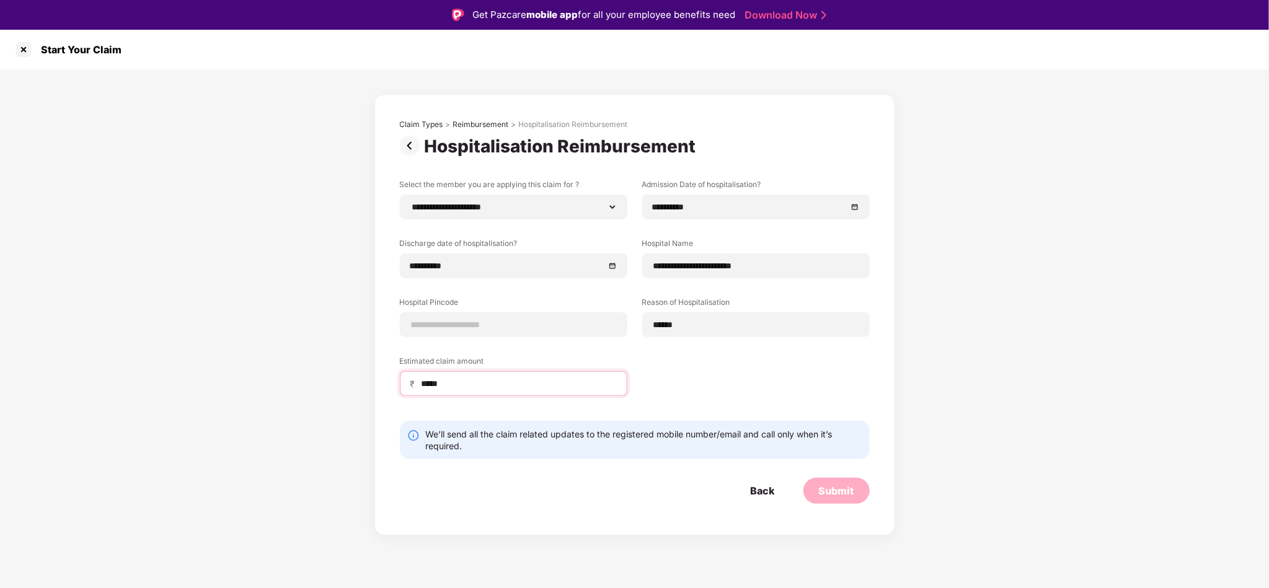
type input "*****"
click at [575, 413] on div "**********" at bounding box center [635, 297] width 470 height 236
click at [441, 320] on input at bounding box center [513, 325] width 206 height 13
type input "******"
select select "*****"
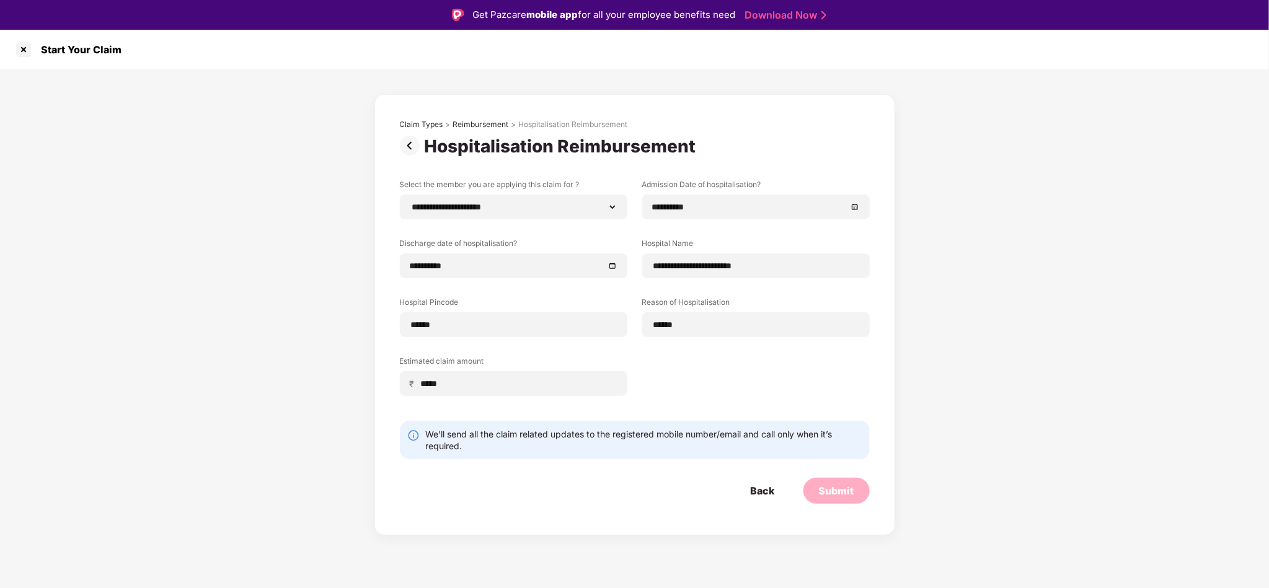
select select "**********"
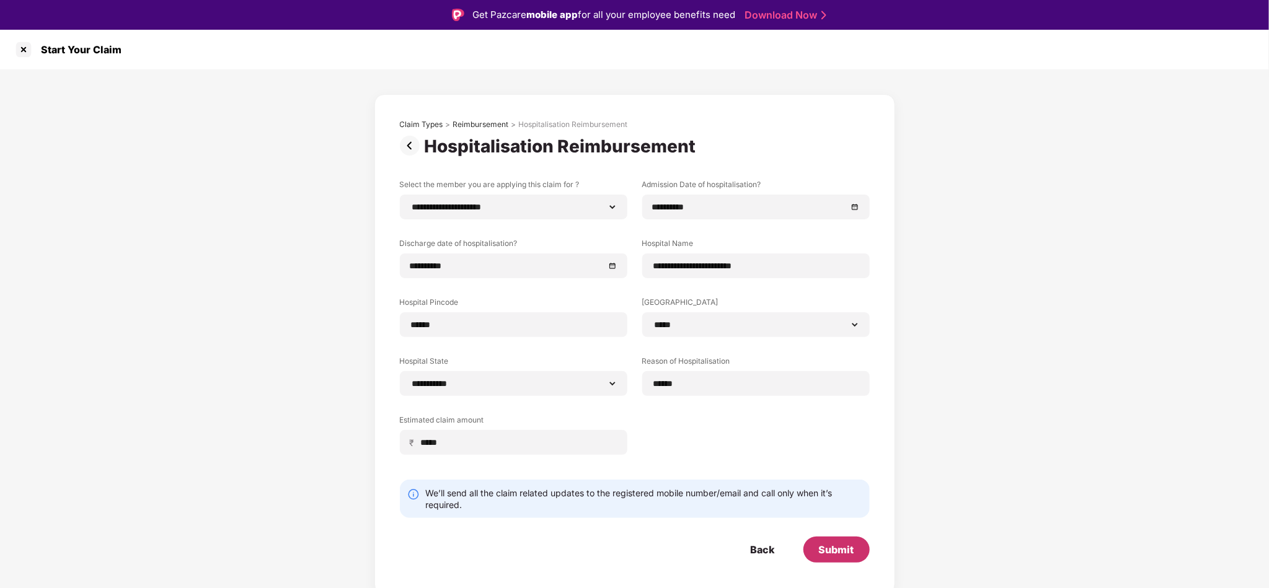
click at [815, 545] on div "Submit" at bounding box center [837, 550] width 66 height 26
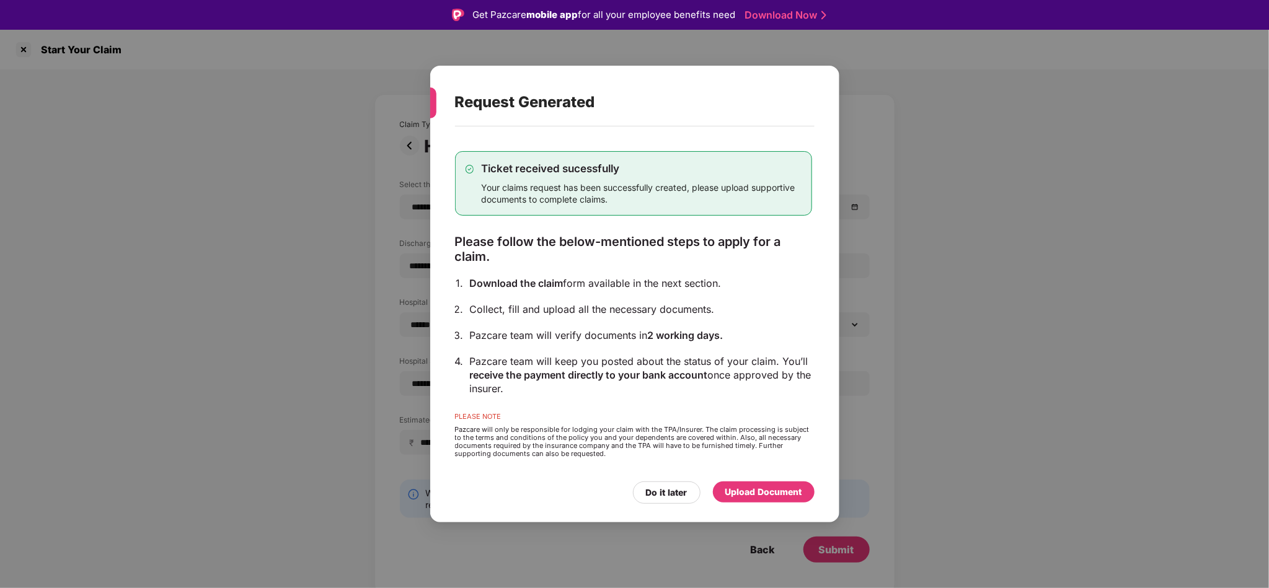
click at [760, 484] on div "Upload Document" at bounding box center [764, 492] width 102 height 21
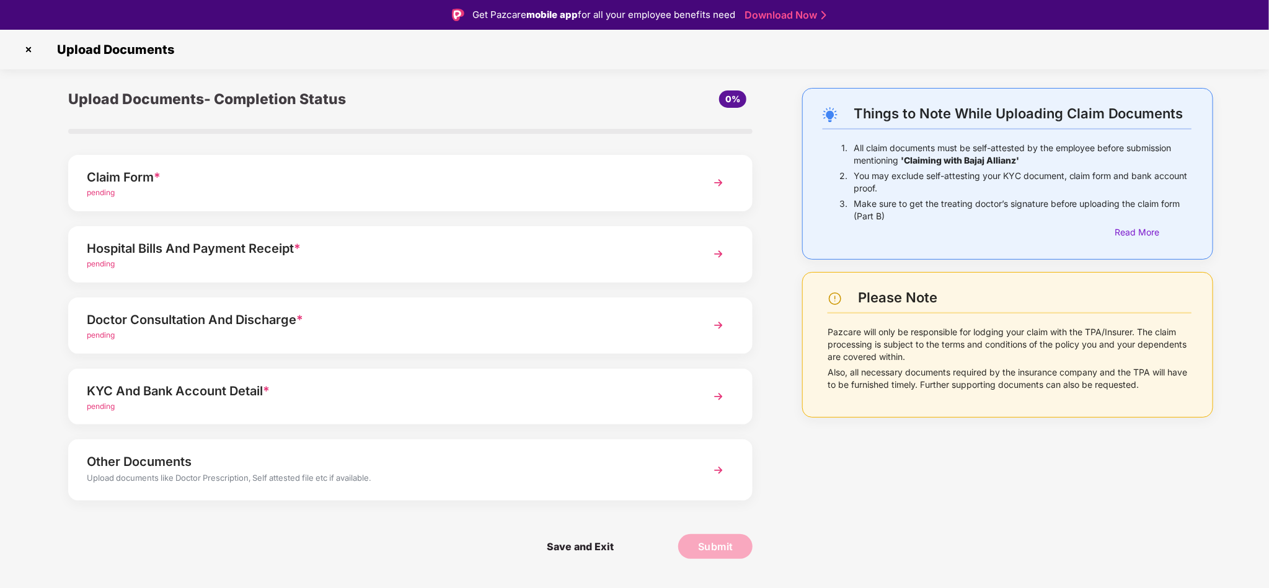
click at [283, 175] on div "Claim Form *" at bounding box center [383, 177] width 593 height 20
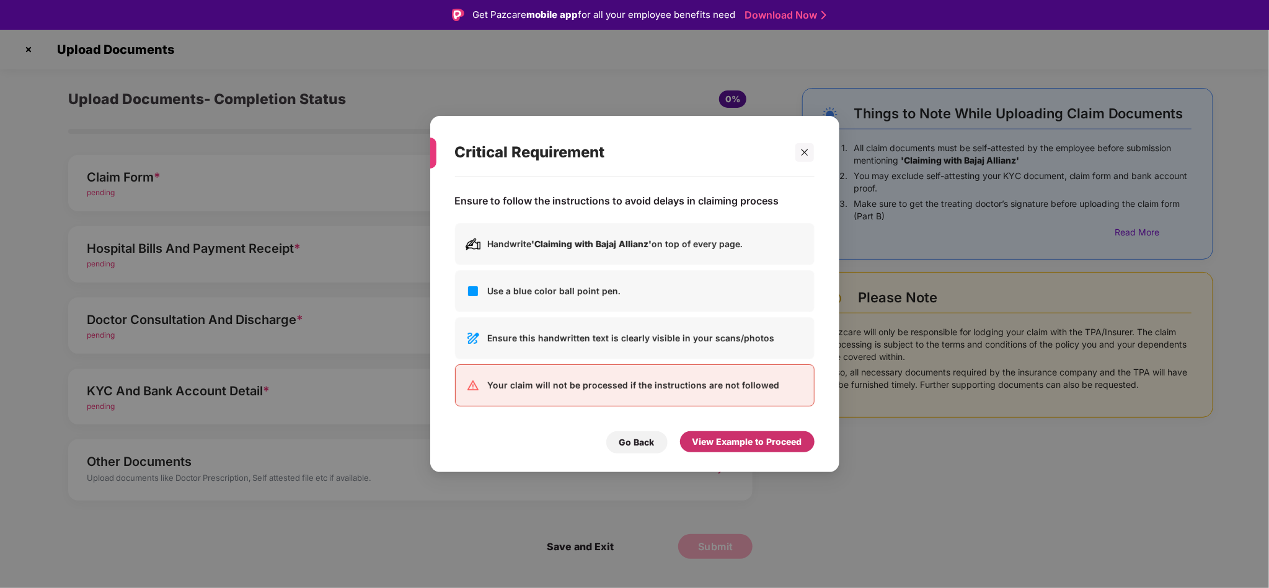
click at [711, 443] on div "View Example to Proceed" at bounding box center [748, 442] width 110 height 14
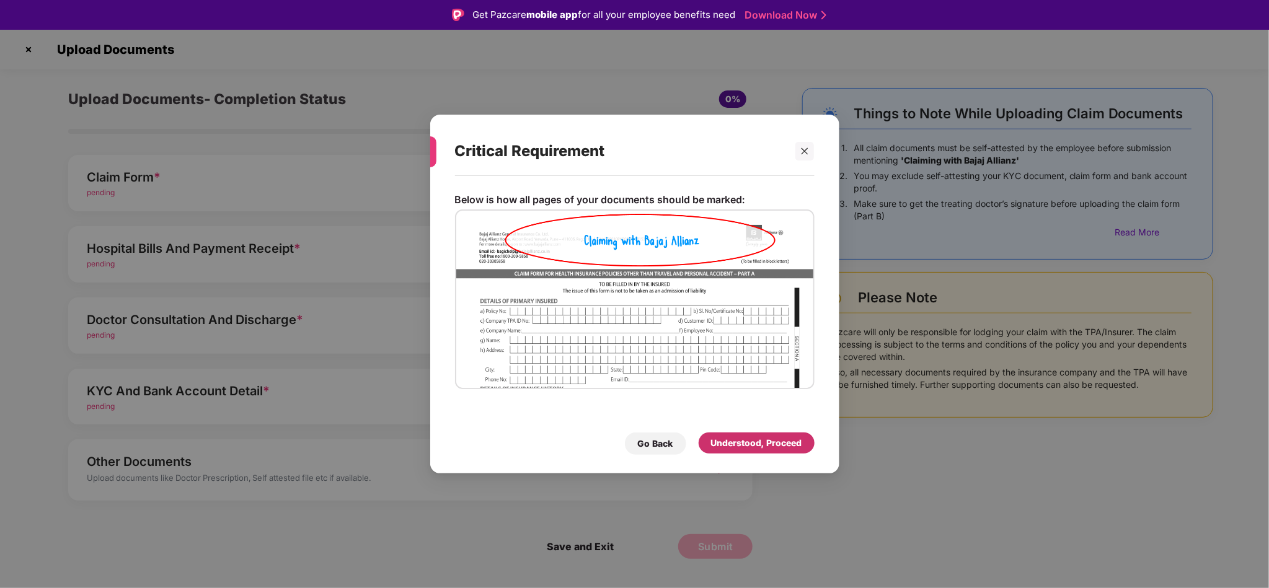
click at [733, 440] on div "Understood, Proceed" at bounding box center [756, 444] width 91 height 14
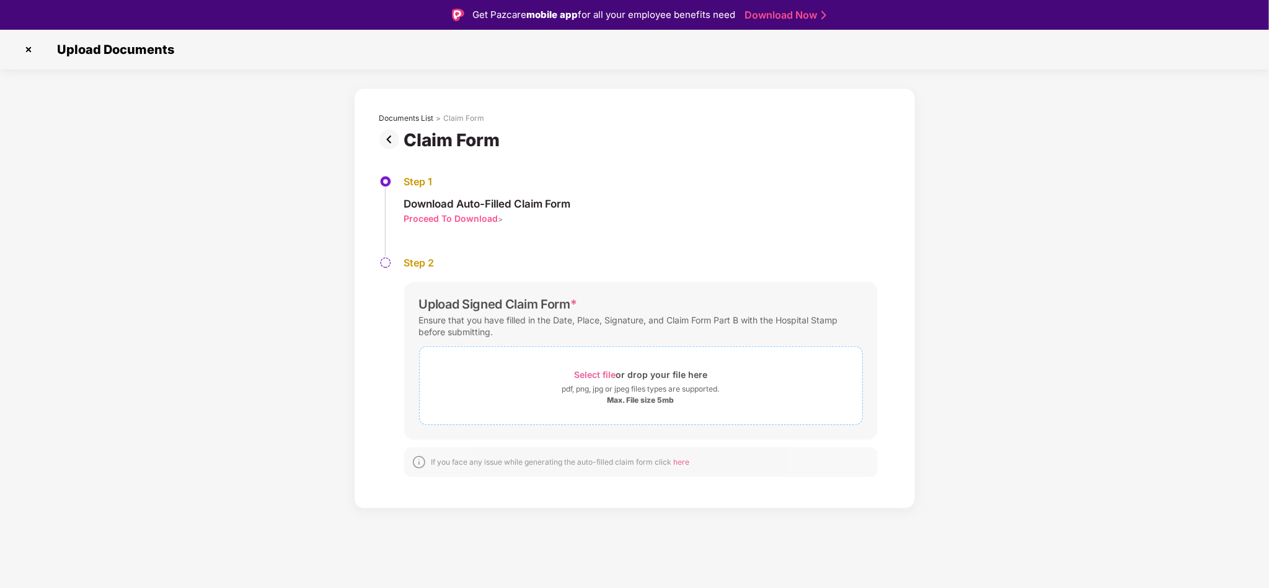
click at [674, 384] on div "pdf, png, jpg or jpeg files types are supported." at bounding box center [640, 389] width 157 height 12
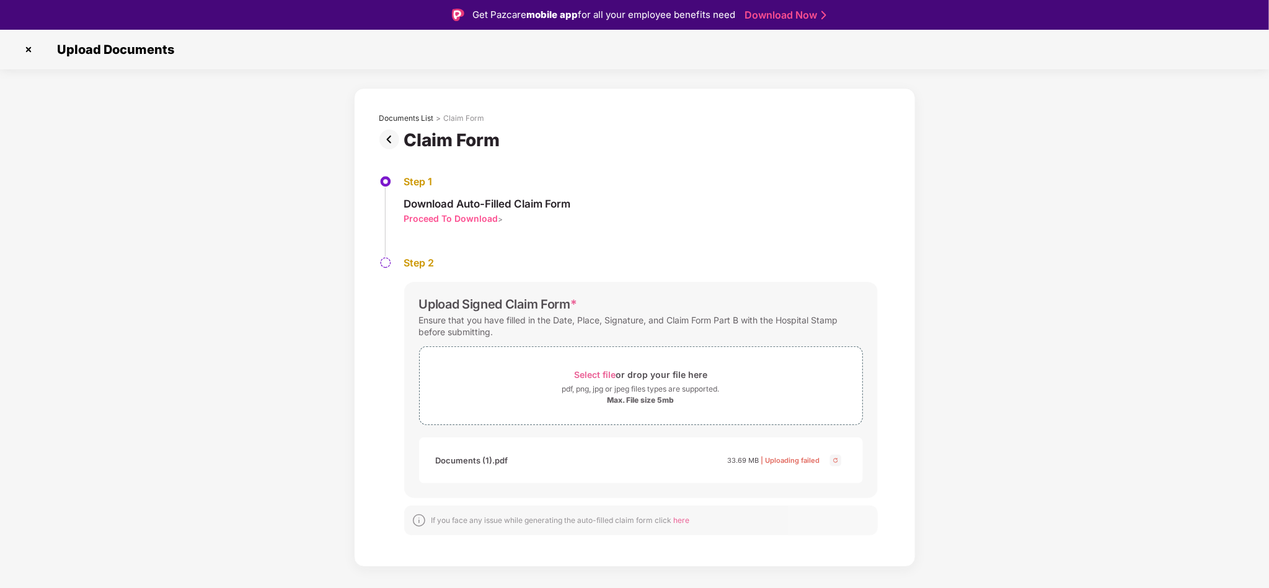
click at [834, 461] on img at bounding box center [835, 460] width 15 height 15
click at [674, 396] on div "Max. File size 5mb" at bounding box center [641, 401] width 67 height 10
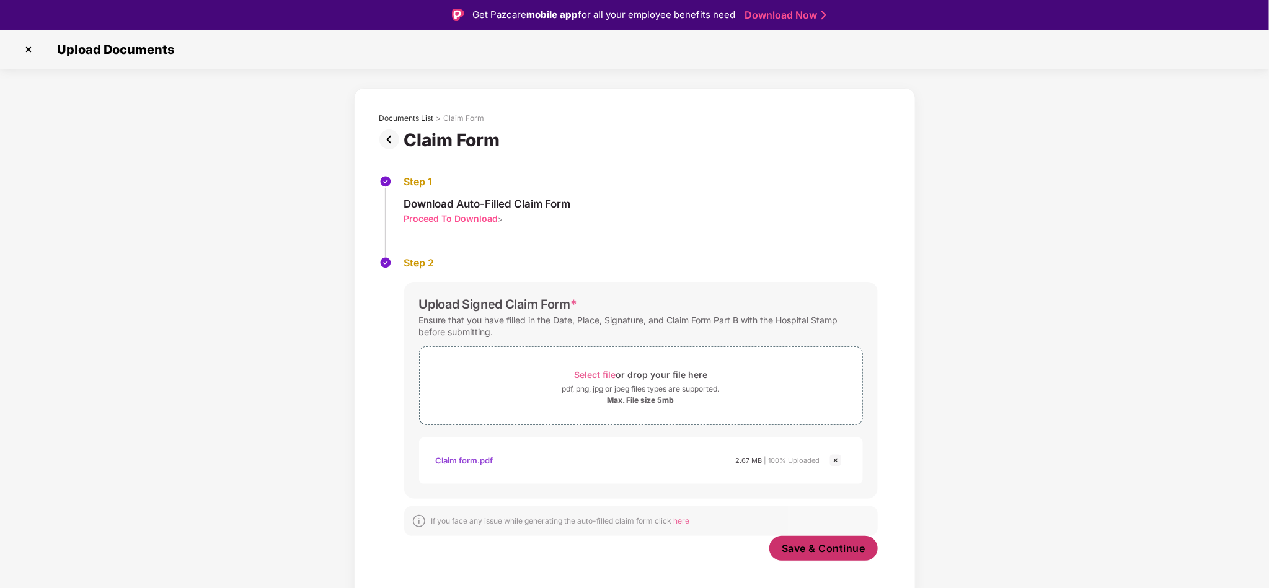
click at [783, 556] on span "Save & Continue" at bounding box center [824, 549] width 84 height 14
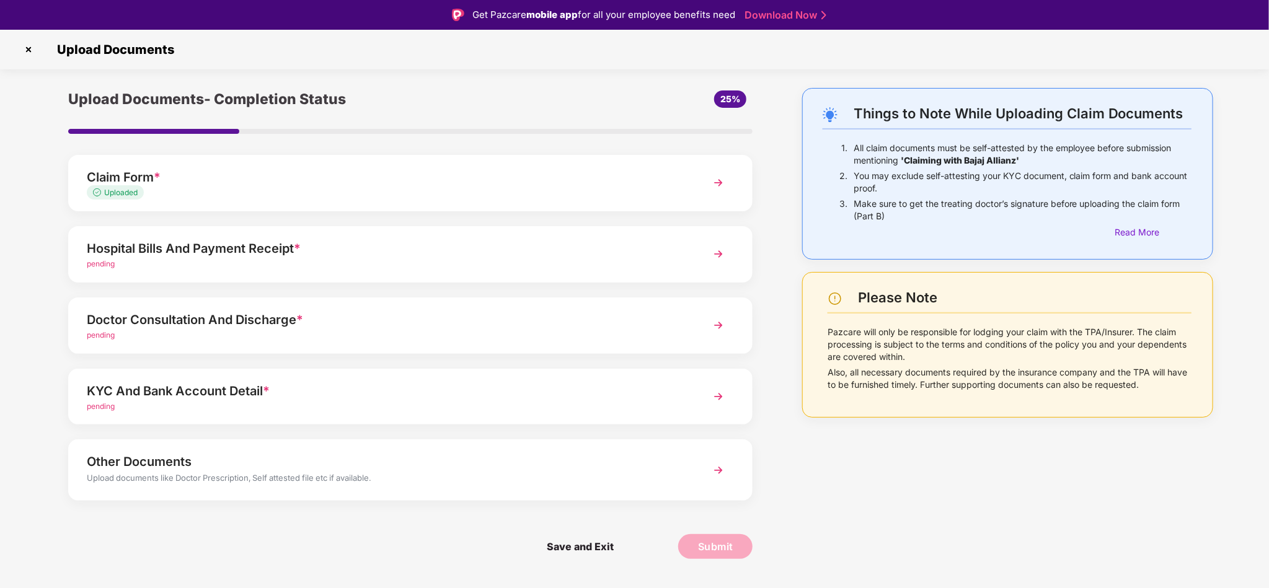
click at [432, 392] on div "KYC And Bank Account Detail *" at bounding box center [383, 391] width 593 height 20
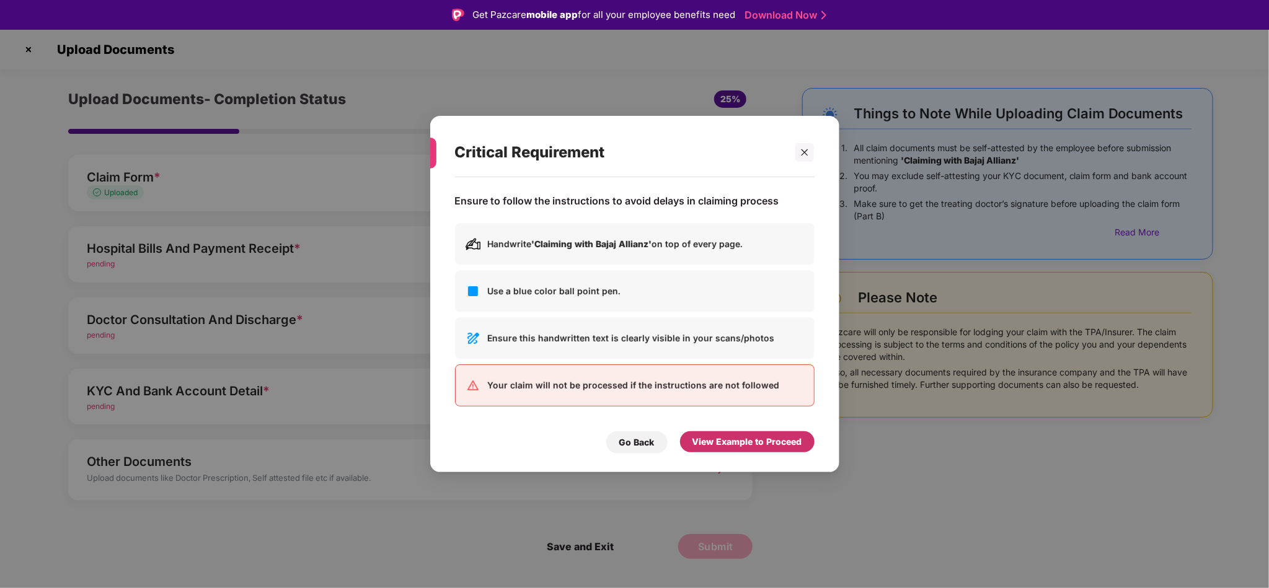
click at [756, 453] on div "View Example to Proceed" at bounding box center [747, 442] width 135 height 21
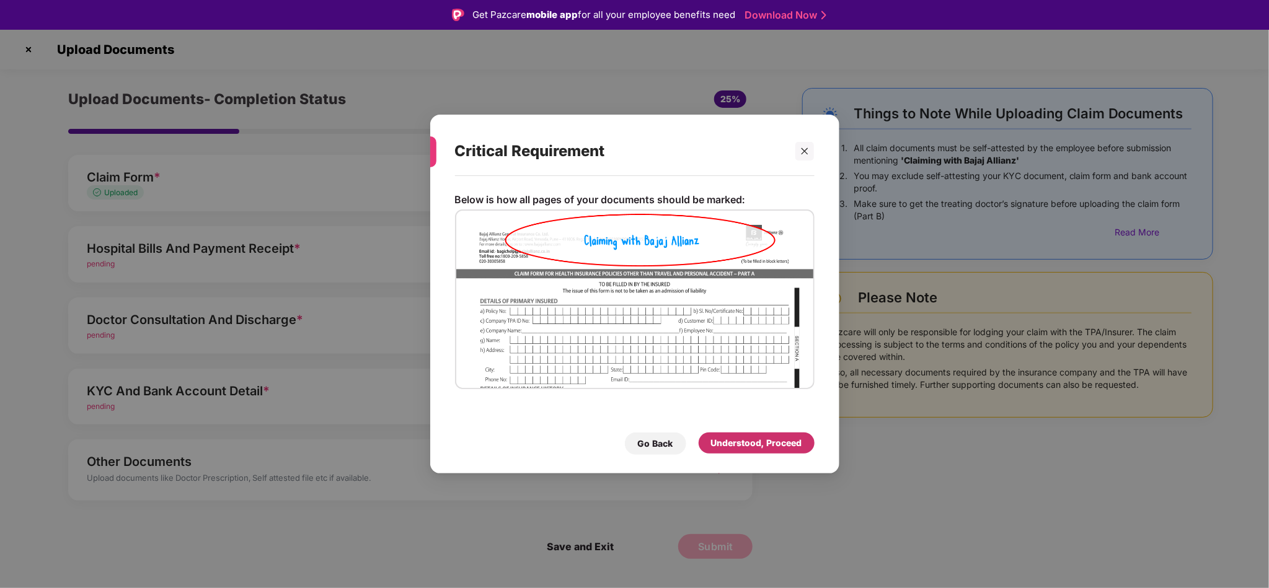
click at [730, 433] on div "Understood, Proceed" at bounding box center [757, 443] width 116 height 21
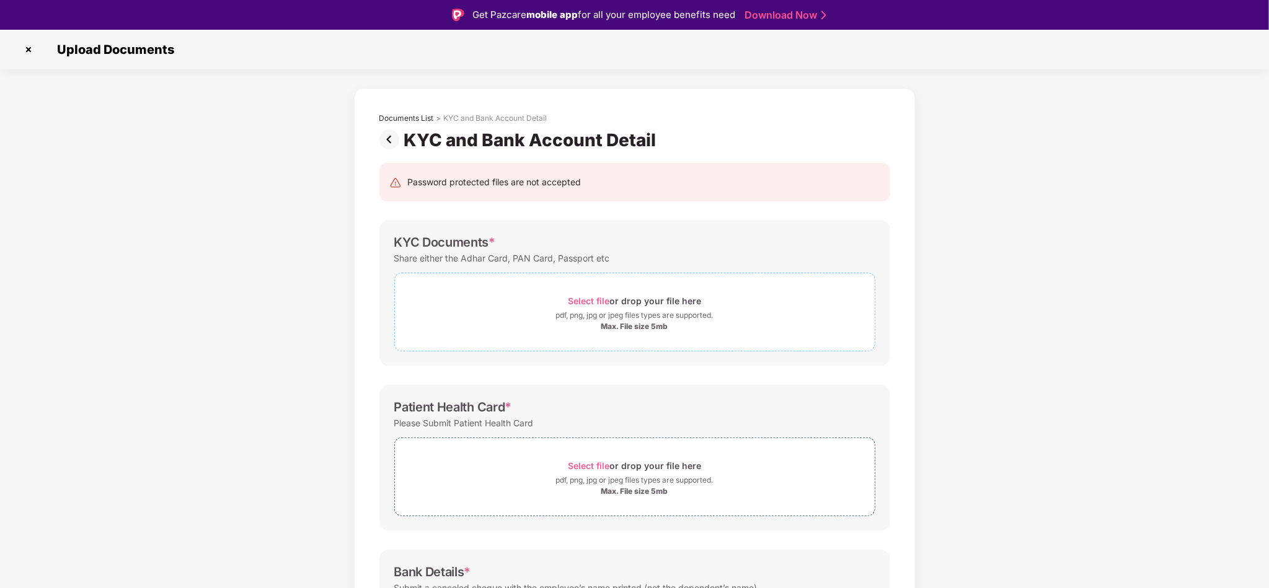
click at [694, 326] on div "Max. File size 5mb" at bounding box center [635, 327] width 480 height 10
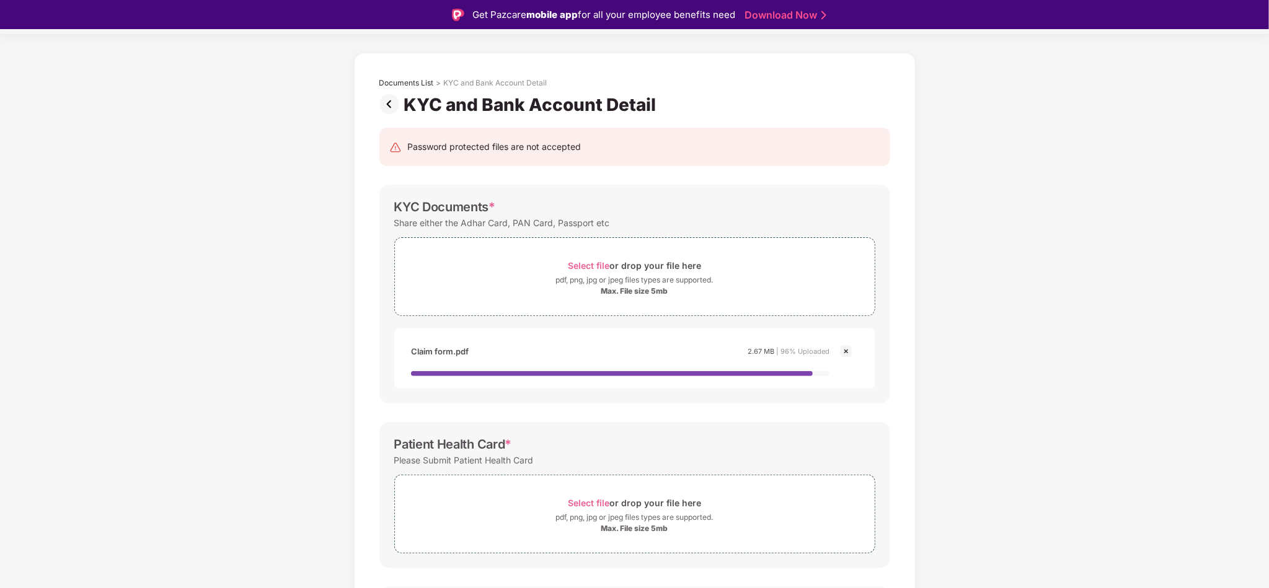
scroll to position [37, 0]
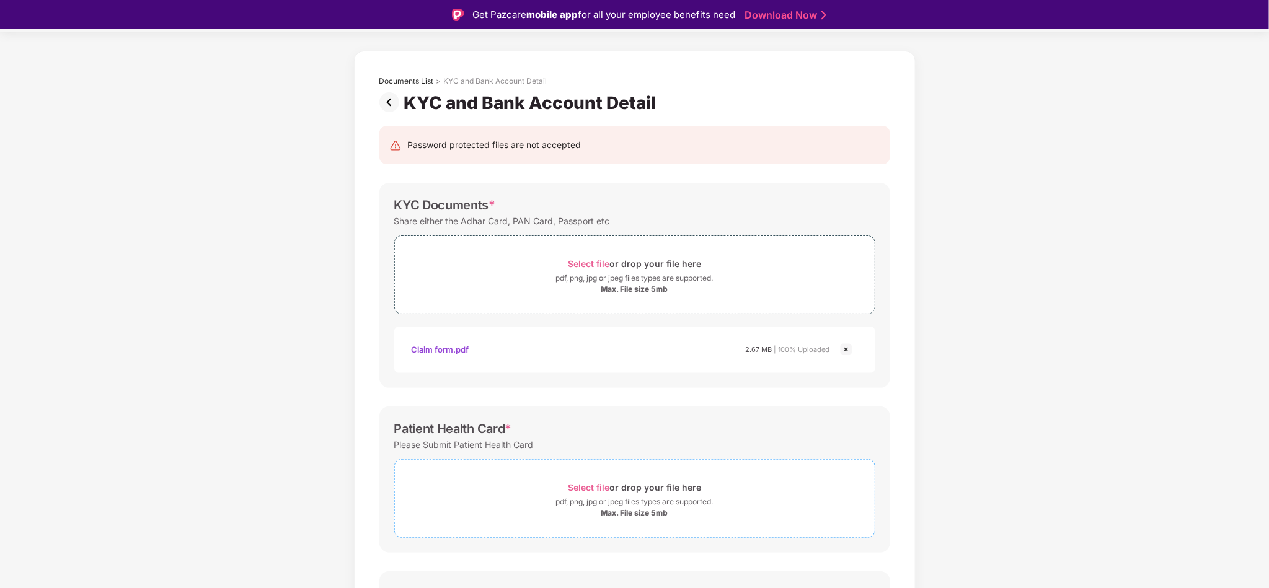
click at [715, 486] on div "Select file or drop your file here" at bounding box center [635, 487] width 480 height 17
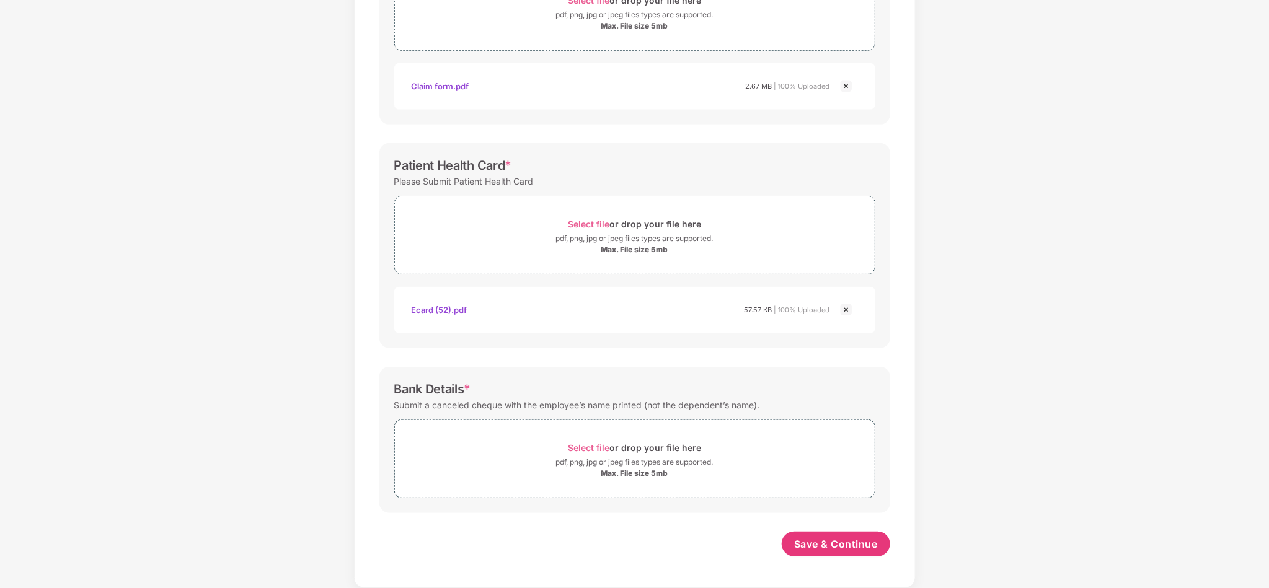
scroll to position [272, 0]
click at [588, 471] on div "Max. File size 5mb" at bounding box center [635, 474] width 480 height 10
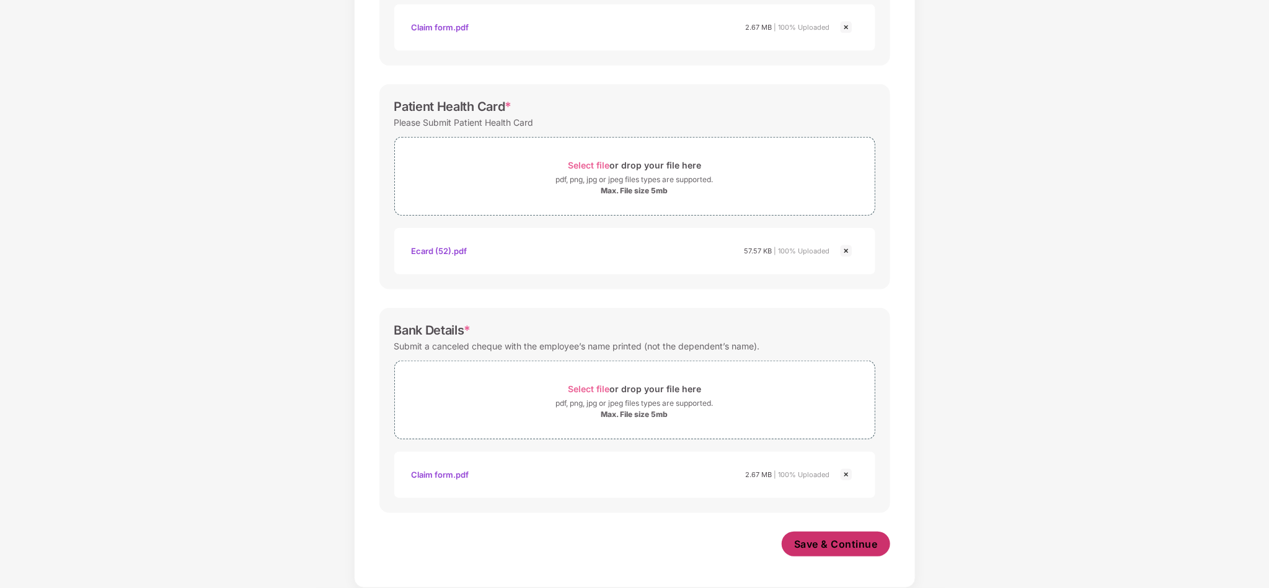
scroll to position [332, 0]
click at [856, 533] on button "Save & Continue" at bounding box center [836, 544] width 109 height 25
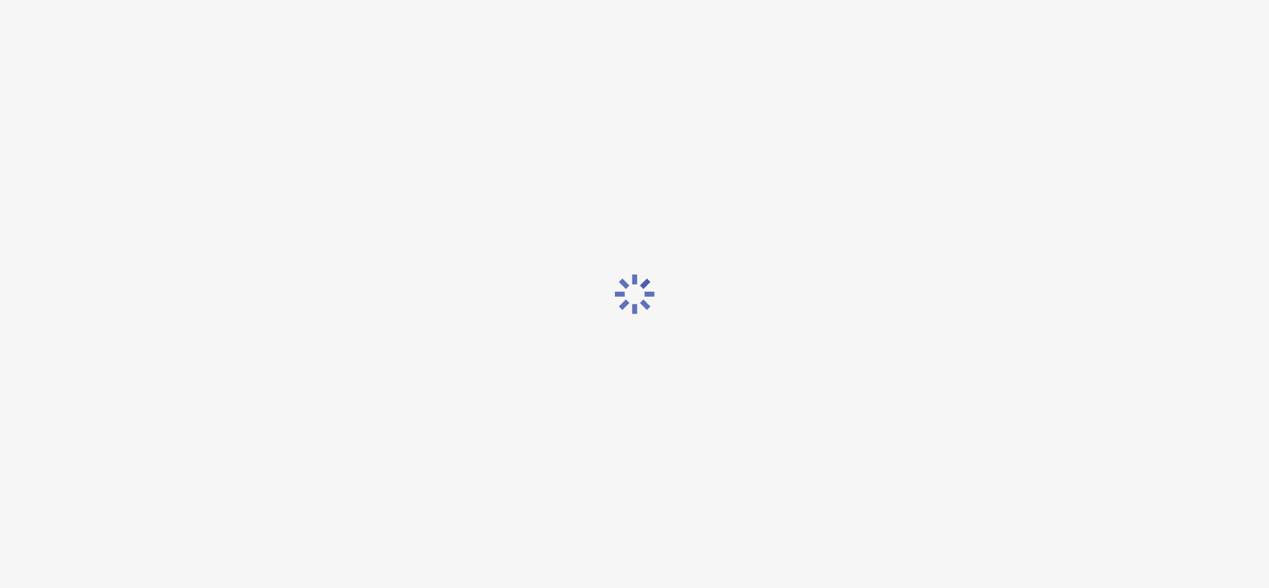
scroll to position [0, 0]
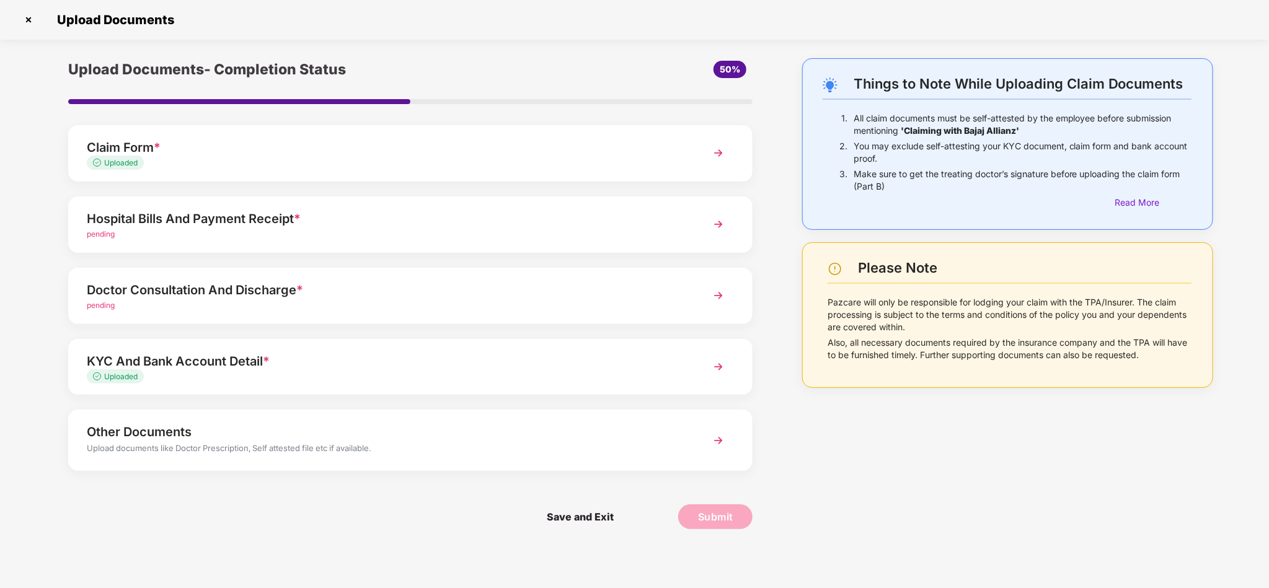
click at [555, 216] on div "Hospital Bills And Payment Receipt *" at bounding box center [383, 219] width 593 height 20
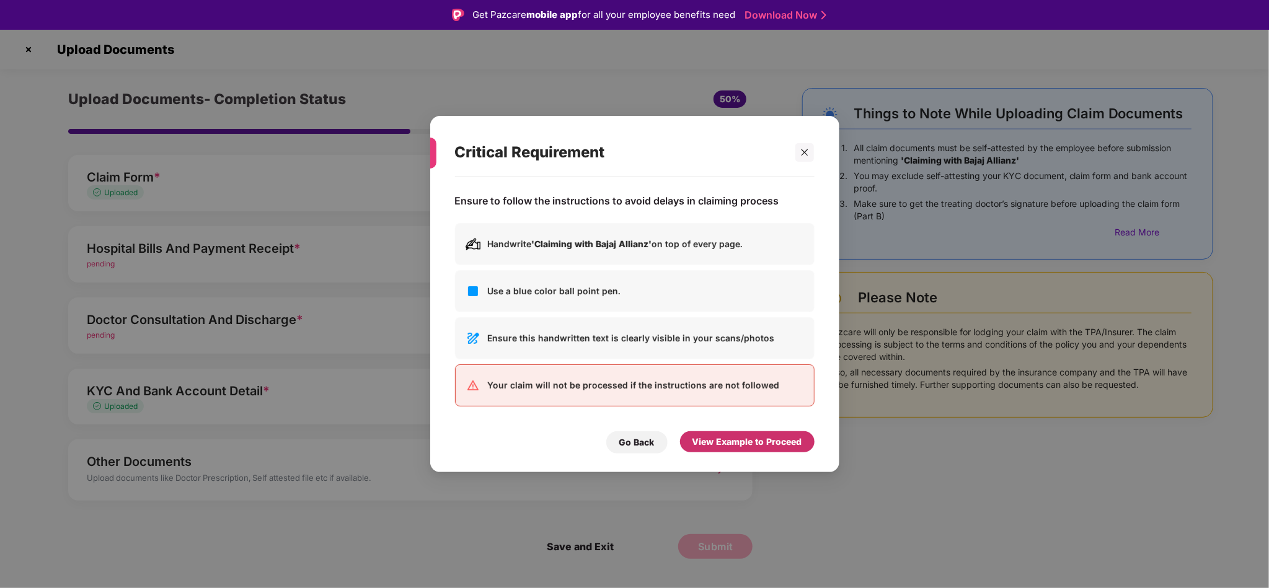
click at [774, 452] on div "View Example to Proceed" at bounding box center [747, 442] width 135 height 21
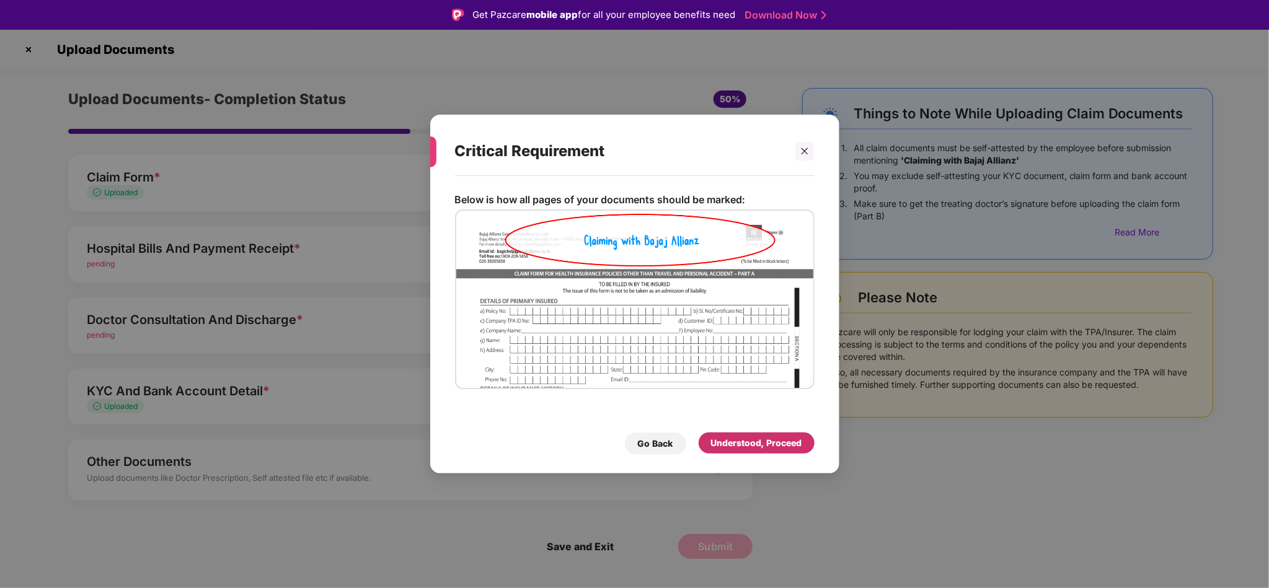
click at [782, 443] on div "Understood, Proceed" at bounding box center [756, 444] width 91 height 14
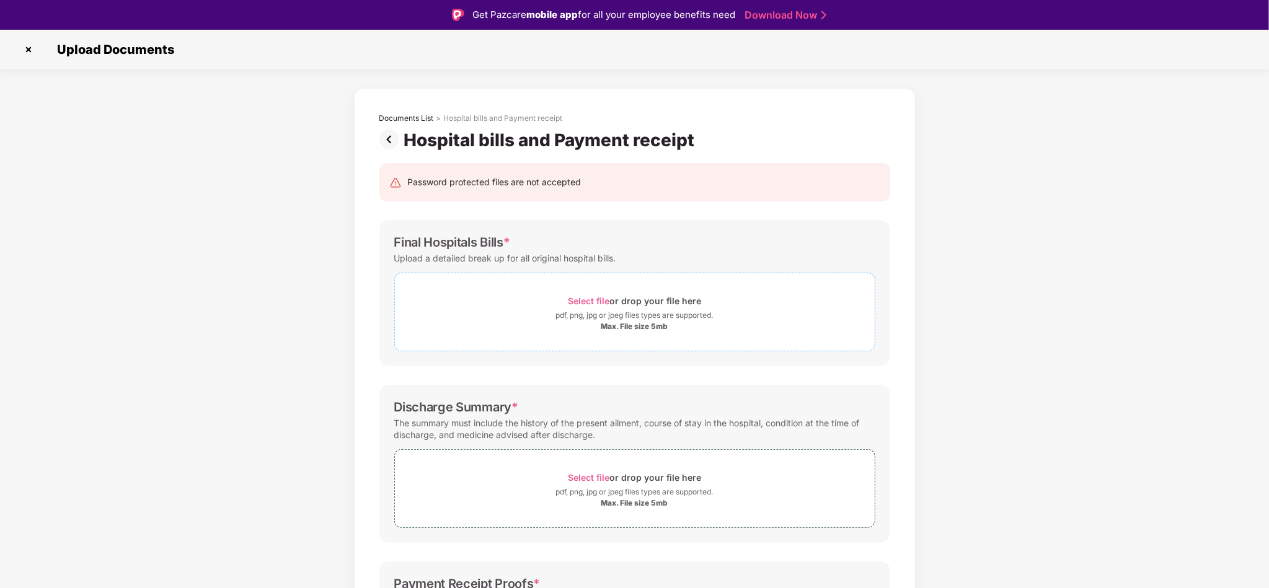
click at [692, 331] on div "Max. File size 5mb" at bounding box center [635, 327] width 480 height 10
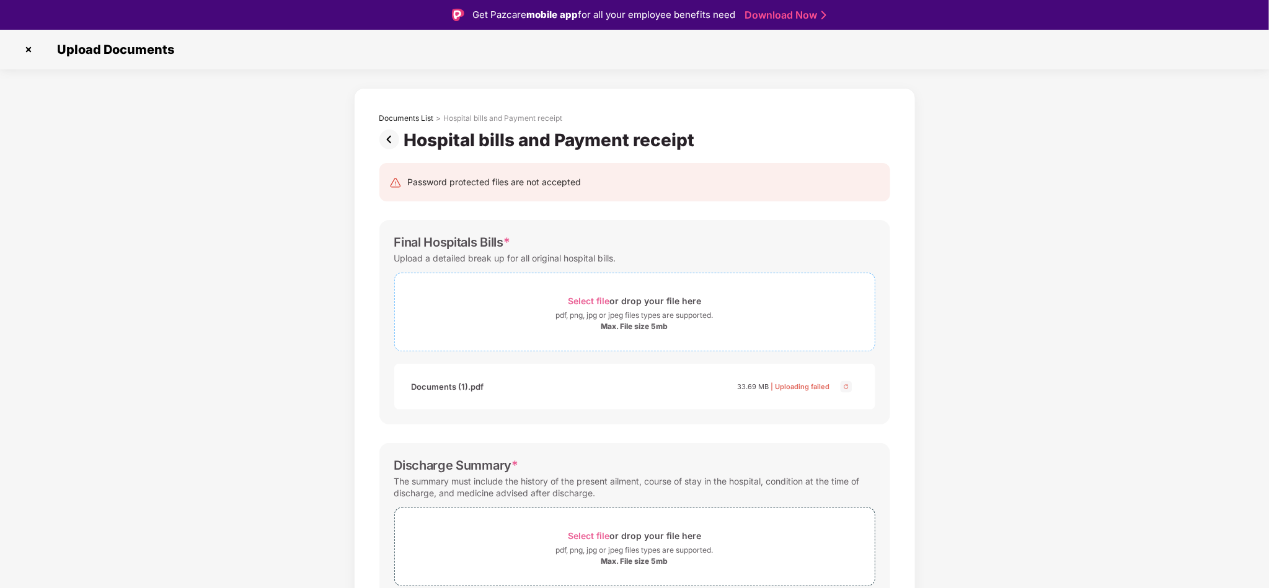
click at [769, 311] on div "pdf, png, jpg or jpeg files types are supported." at bounding box center [635, 315] width 480 height 12
click at [1163, 277] on div "Documents List > Hospital bills and Payment receipt Hospital bills and Payment …" at bounding box center [634, 464] width 1269 height 753
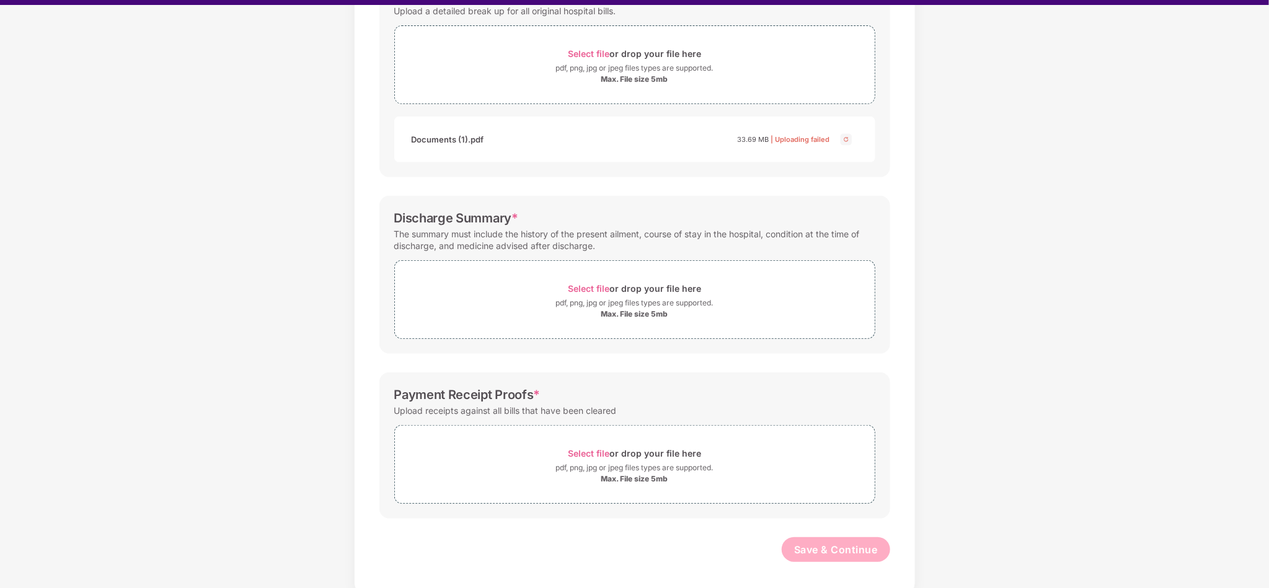
scroll to position [225, 0]
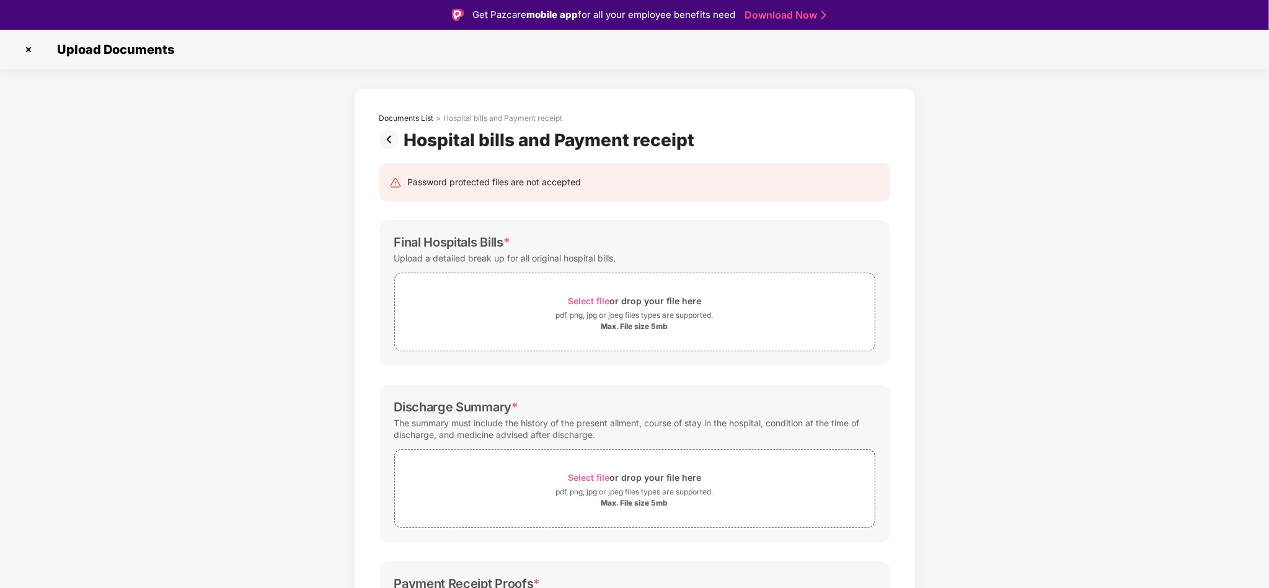
scroll to position [30, 0]
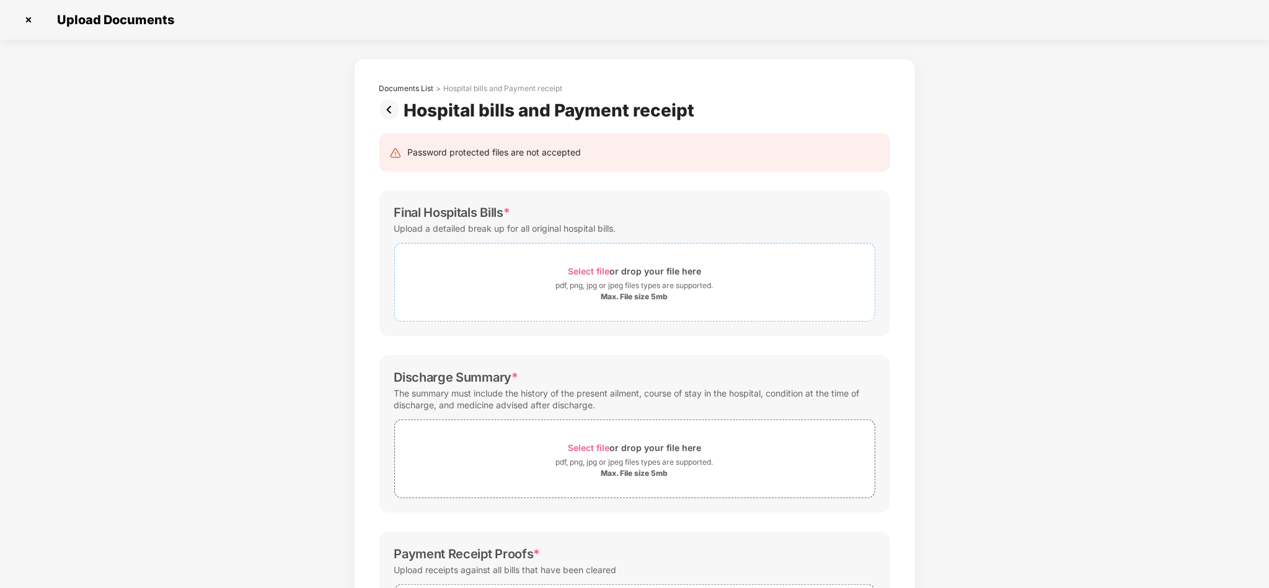
click at [464, 253] on span "Select file or drop your file here pdf, png, jpg or jpeg files types are suppor…" at bounding box center [635, 282] width 480 height 59
click at [1011, 216] on div "Documents List > Hospital bills and Payment receipt Hospital bills and Payment …" at bounding box center [634, 405] width 1269 height 695
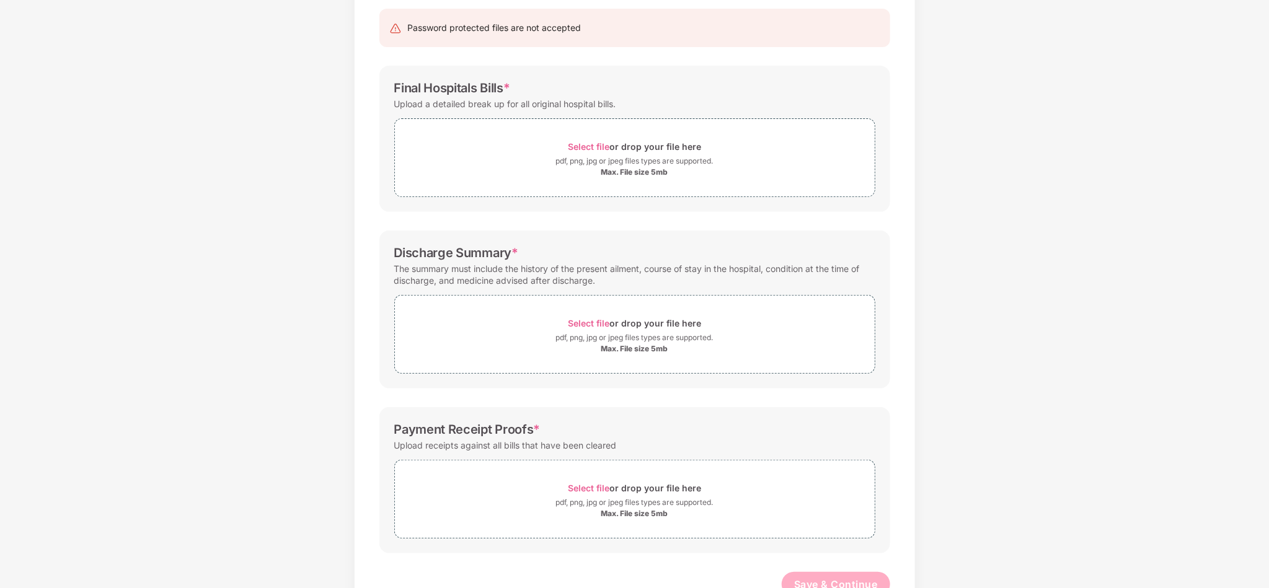
scroll to position [166, 0]
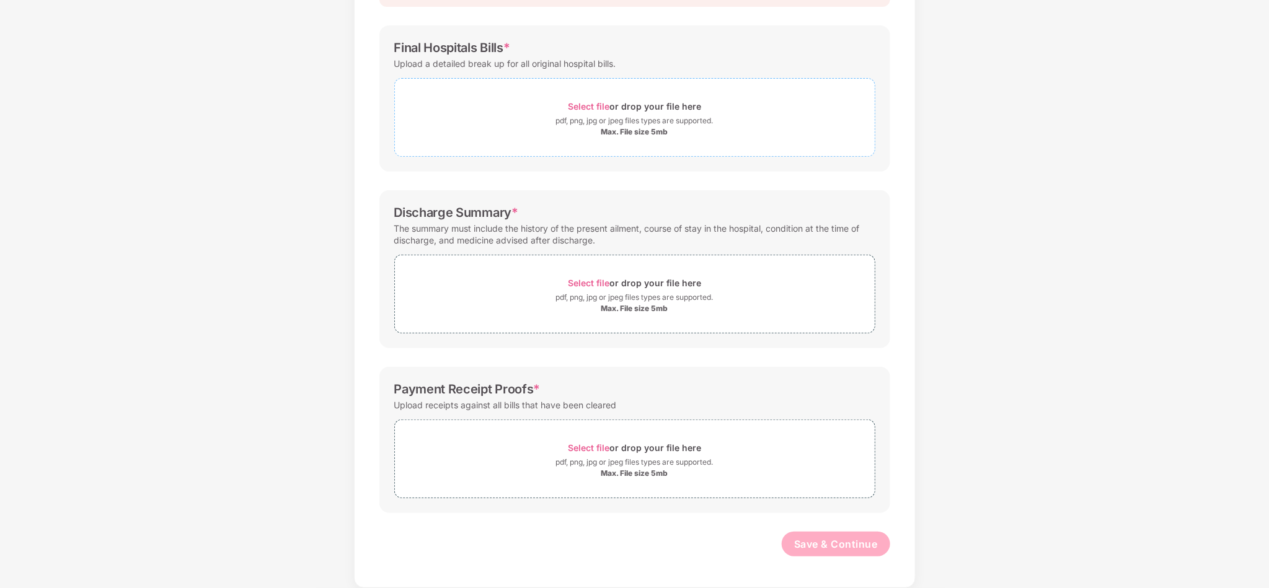
click at [730, 136] on span "Select file or drop your file here pdf, png, jpg or jpeg files types are suppor…" at bounding box center [635, 117] width 480 height 59
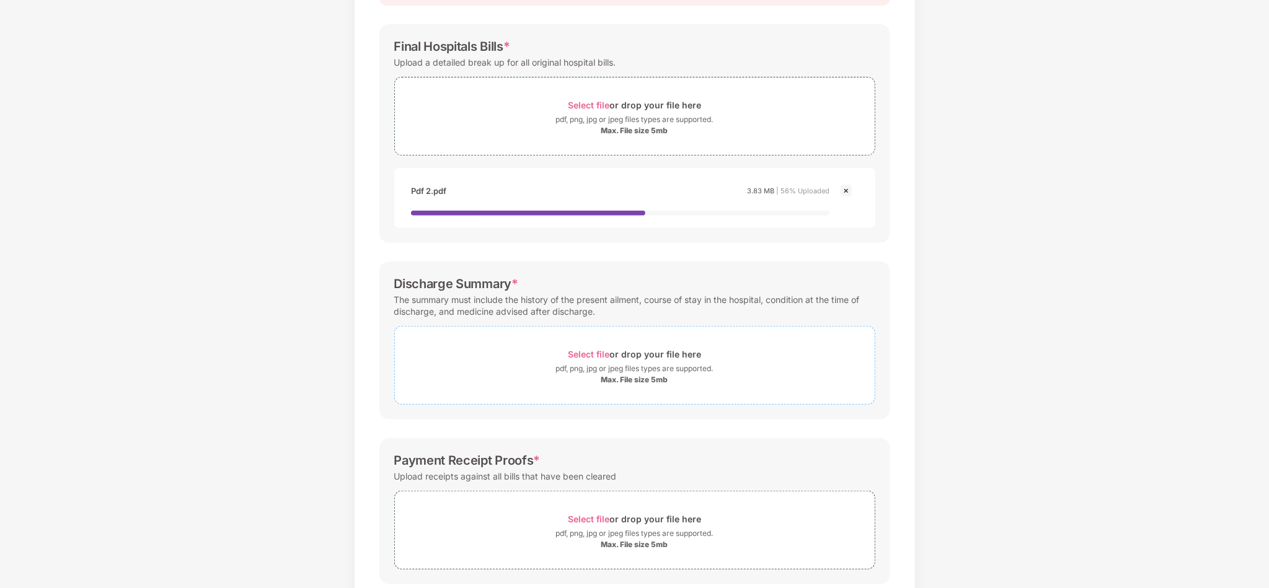
click at [674, 355] on div "Select file or drop your file here" at bounding box center [634, 354] width 133 height 17
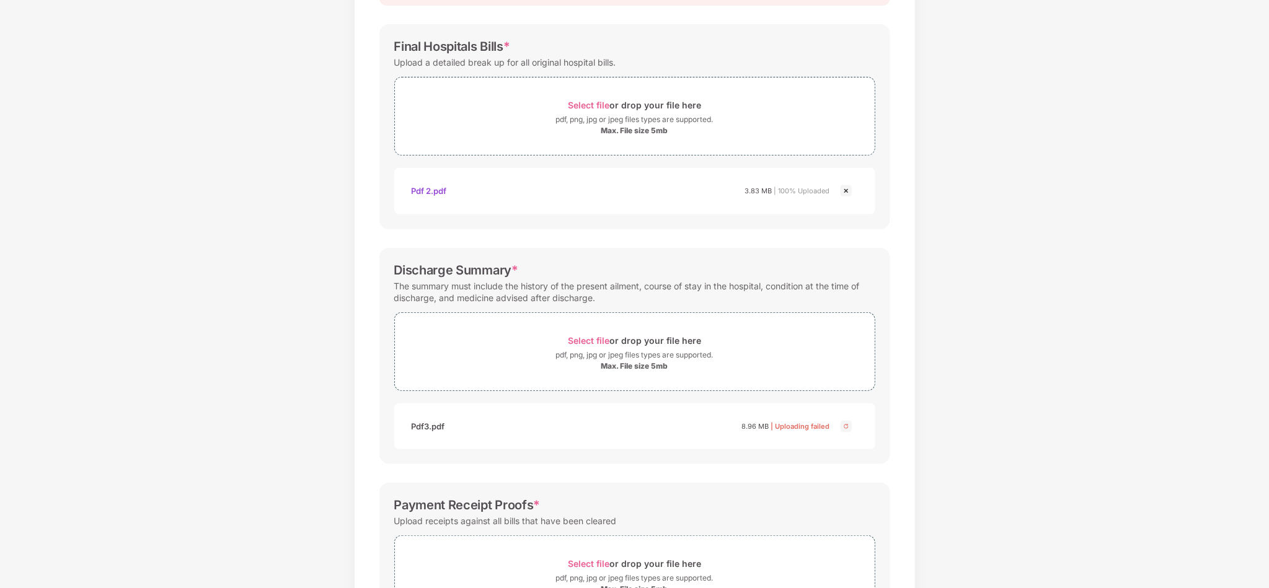
click at [848, 430] on img at bounding box center [846, 426] width 15 height 15
click at [644, 337] on div "Select file or drop your file here" at bounding box center [634, 340] width 133 height 17
click at [687, 359] on div "pdf, png, jpg or jpeg files types are supported." at bounding box center [634, 355] width 157 height 12
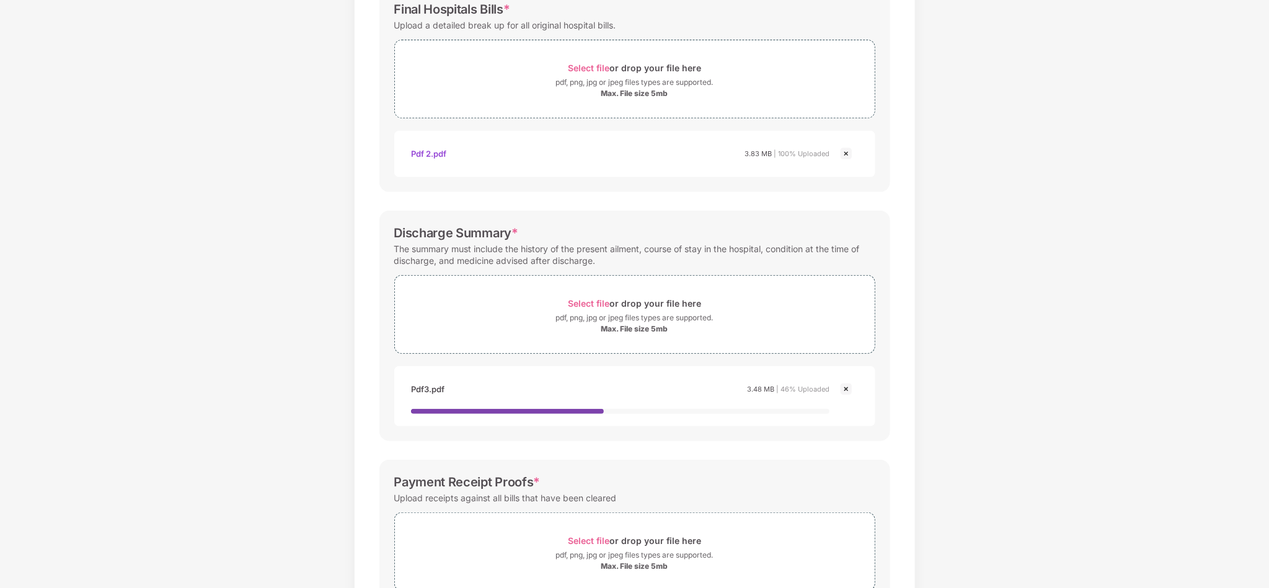
scroll to position [241, 0]
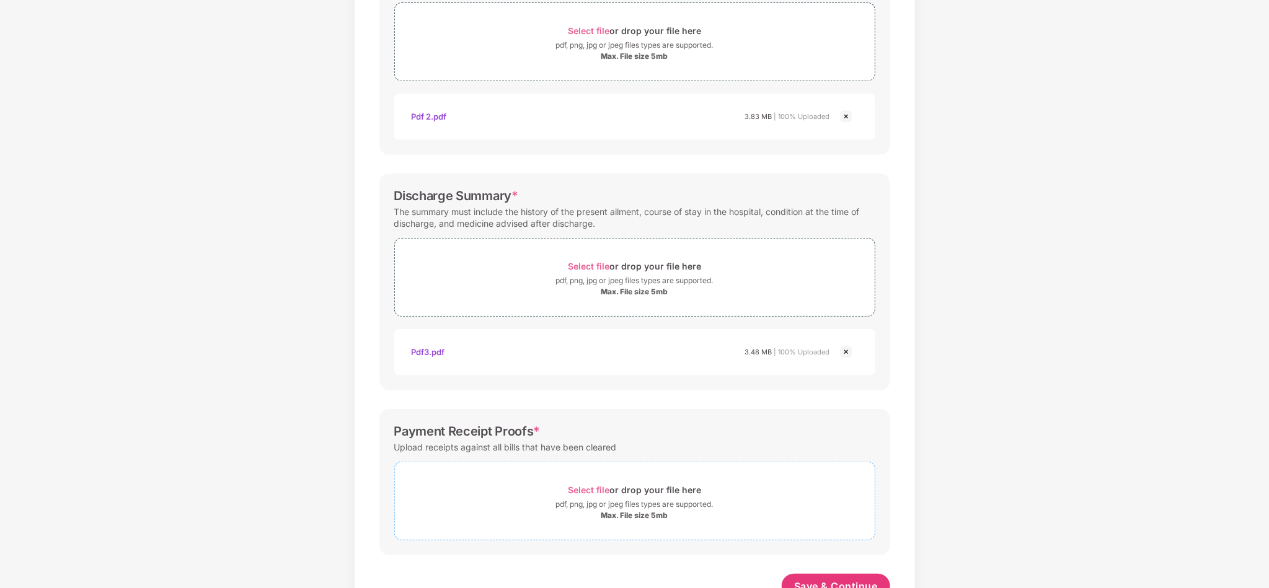
click at [597, 495] on span "Select file or drop your file here pdf, png, jpg or jpeg files types are suppor…" at bounding box center [635, 501] width 480 height 59
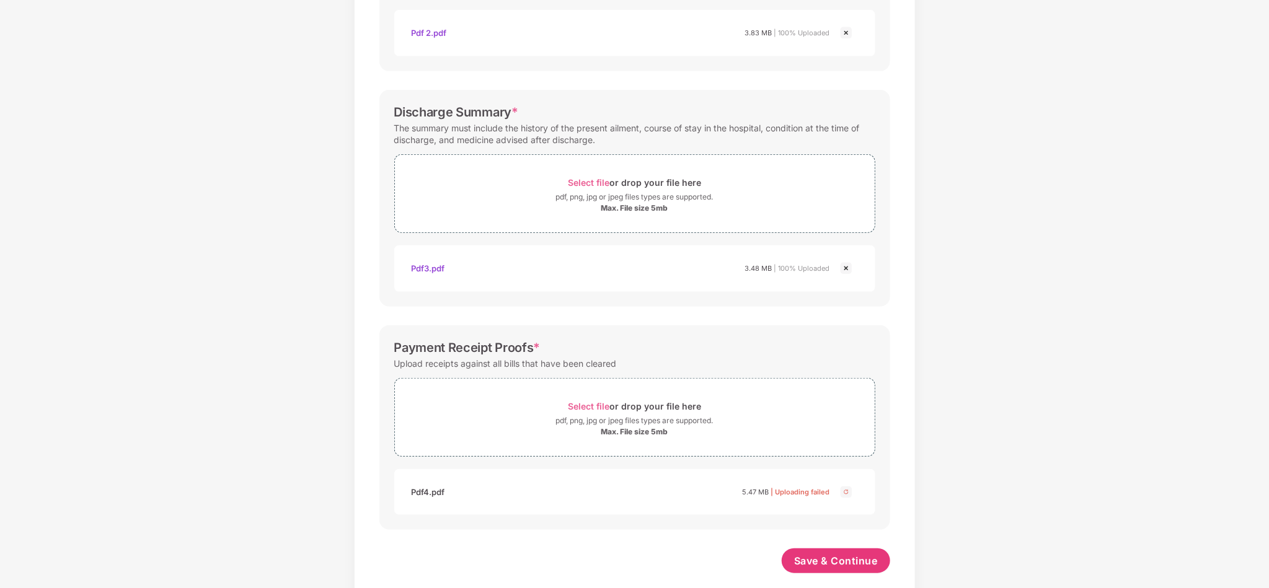
scroll to position [343, 0]
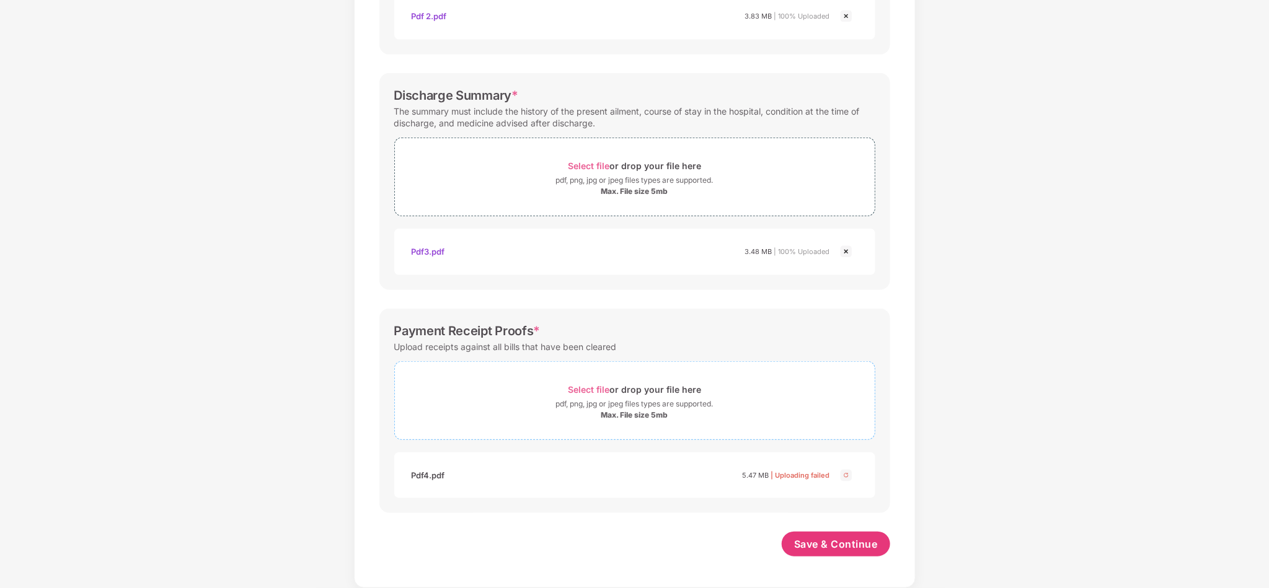
click at [718, 410] on div "Max. File size 5mb" at bounding box center [635, 415] width 480 height 10
click at [657, 408] on div "pdf, png, jpg or jpeg files types are supported." at bounding box center [634, 404] width 157 height 12
click at [648, 387] on div "Select file or drop your file here" at bounding box center [634, 389] width 133 height 17
click at [845, 566] on button "Save & Continue" at bounding box center [836, 556] width 109 height 25
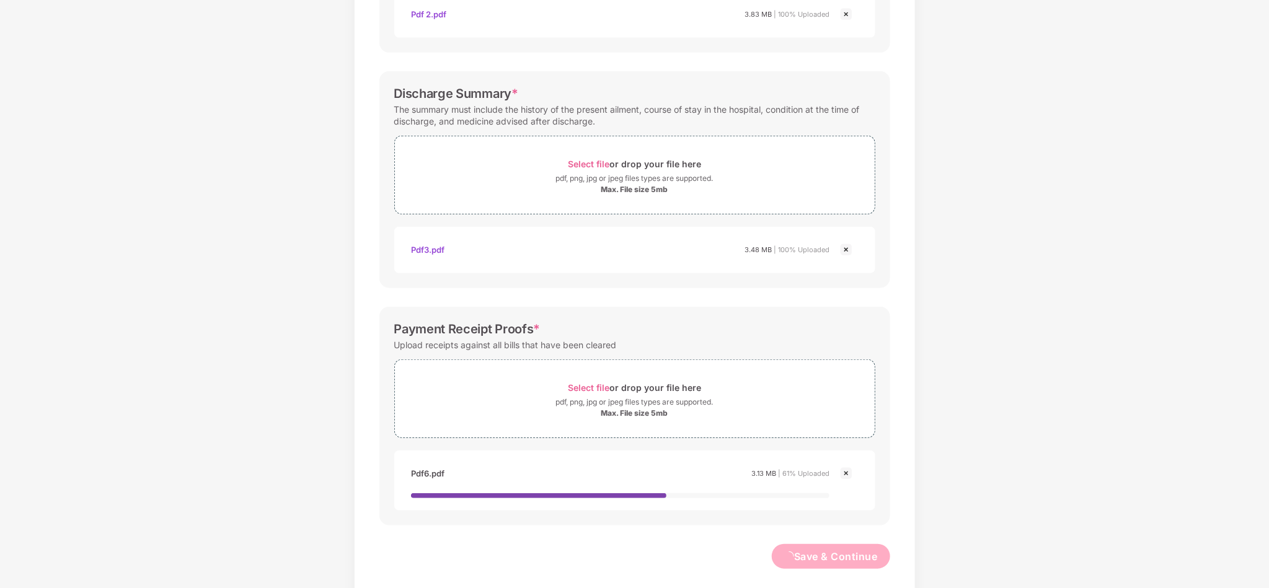
scroll to position [0, 0]
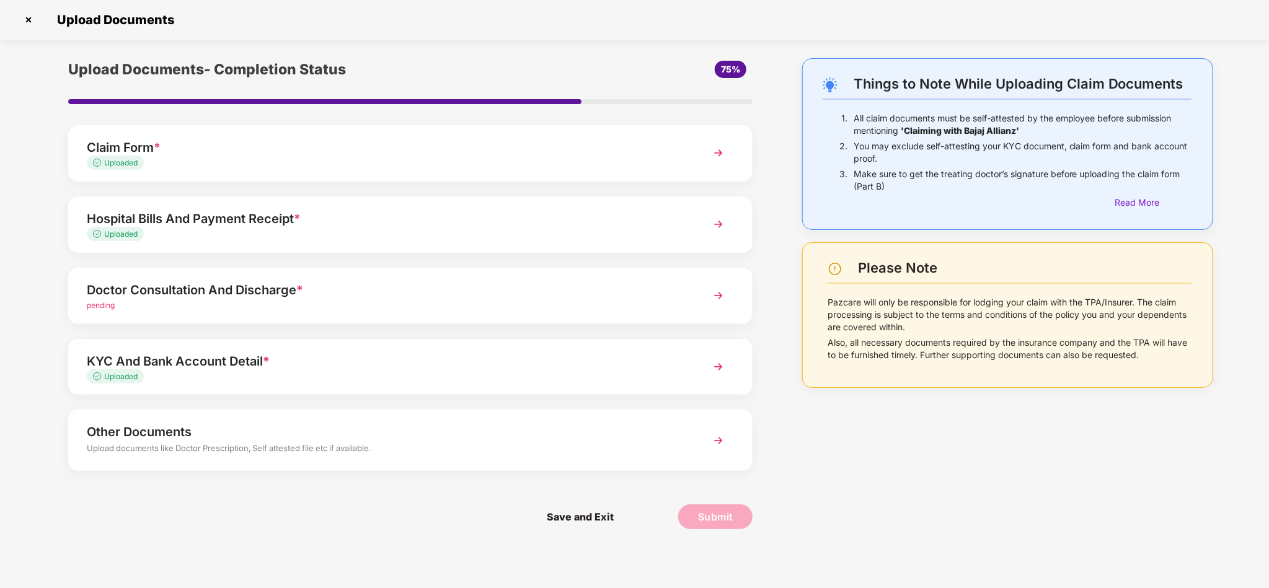
click at [355, 291] on div "Doctor Consultation And Discharge *" at bounding box center [383, 290] width 593 height 20
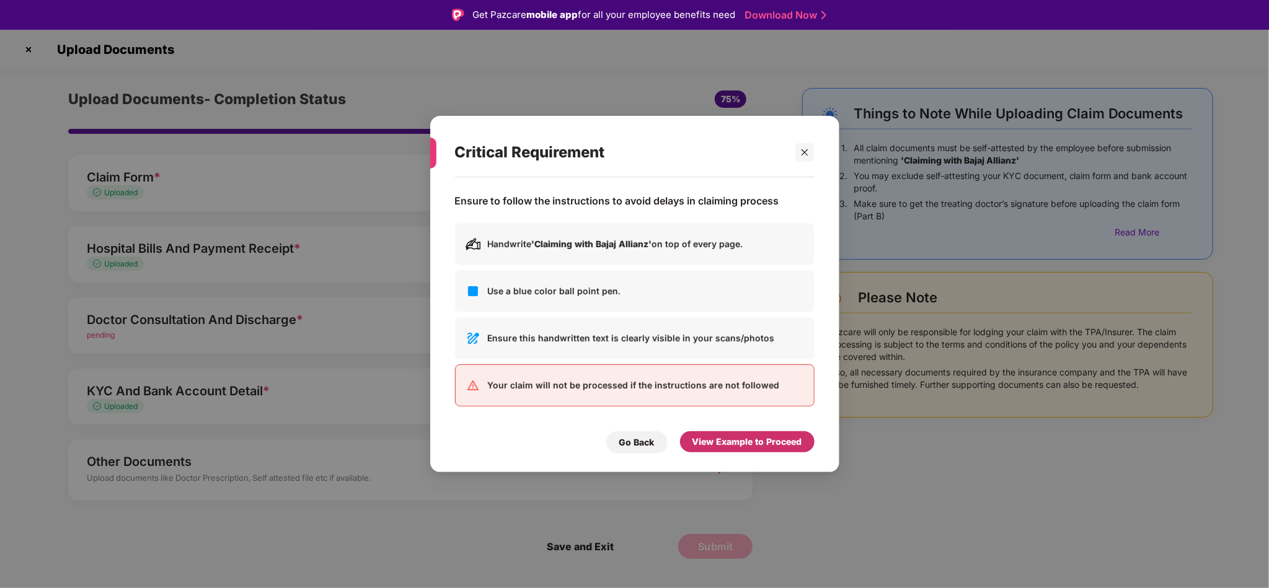
click at [711, 440] on div "View Example to Proceed" at bounding box center [748, 442] width 110 height 14
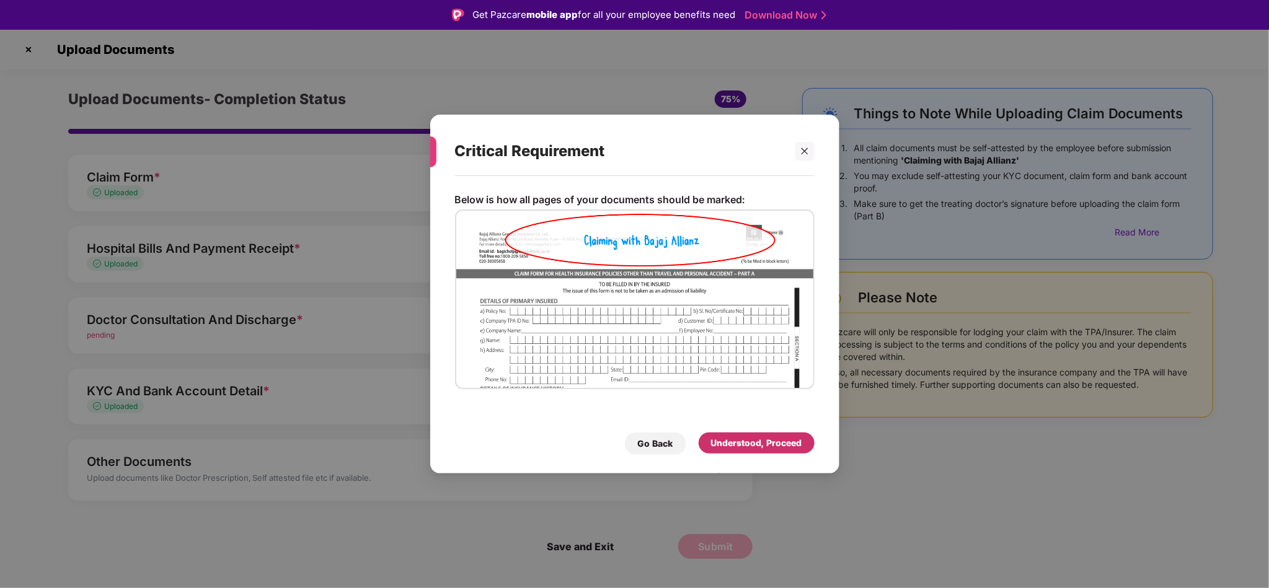
click at [737, 441] on div "Understood, Proceed" at bounding box center [756, 444] width 91 height 14
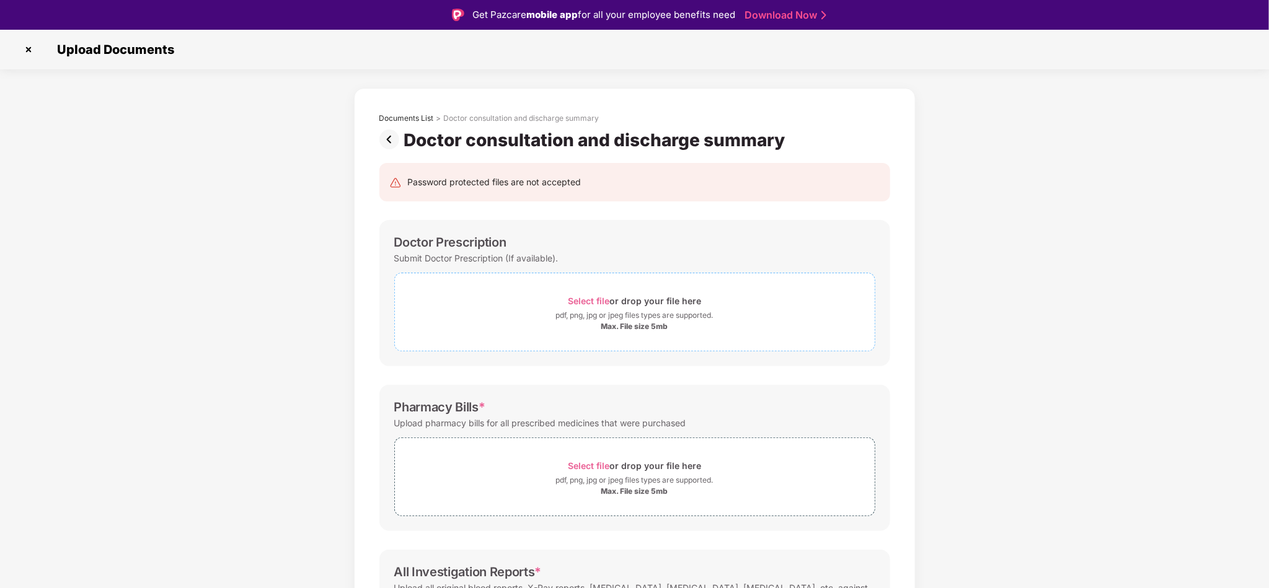
click at [645, 330] on div "Max. File size 5mb" at bounding box center [634, 327] width 67 height 10
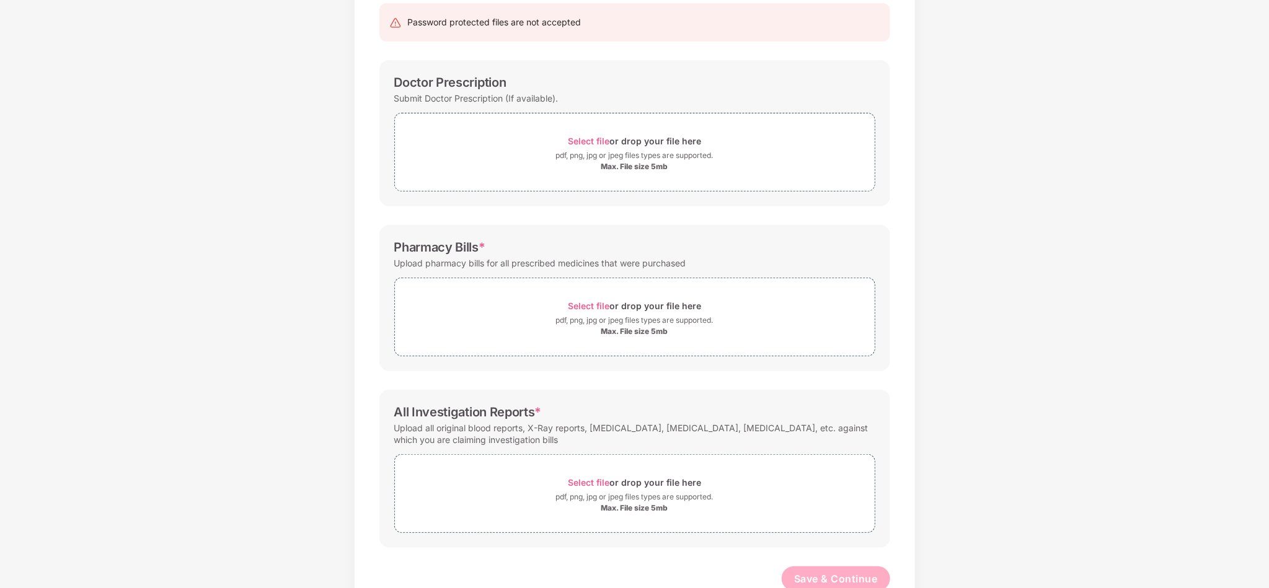
scroll to position [129, 0]
click at [652, 143] on div "Select file or drop your file here" at bounding box center [634, 142] width 133 height 17
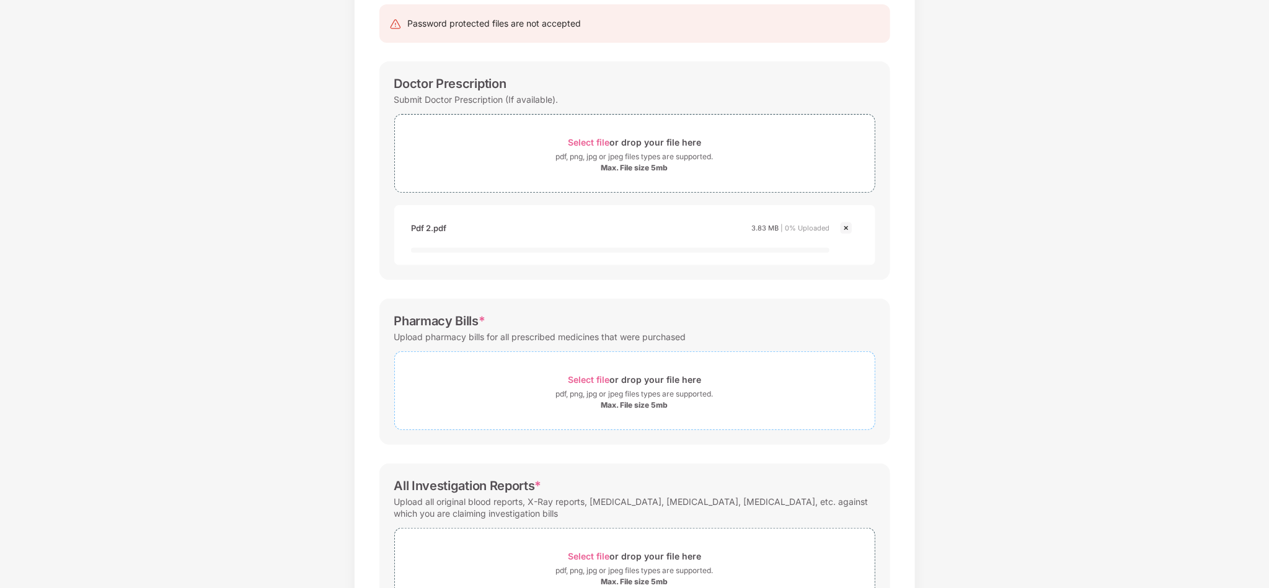
click at [627, 360] on div "Select file or drop your file here pdf, png, jpg or jpeg files types are suppor…" at bounding box center [634, 391] width 481 height 79
click at [508, 396] on div "pdf, png, jpg or jpeg files types are supported." at bounding box center [635, 394] width 480 height 12
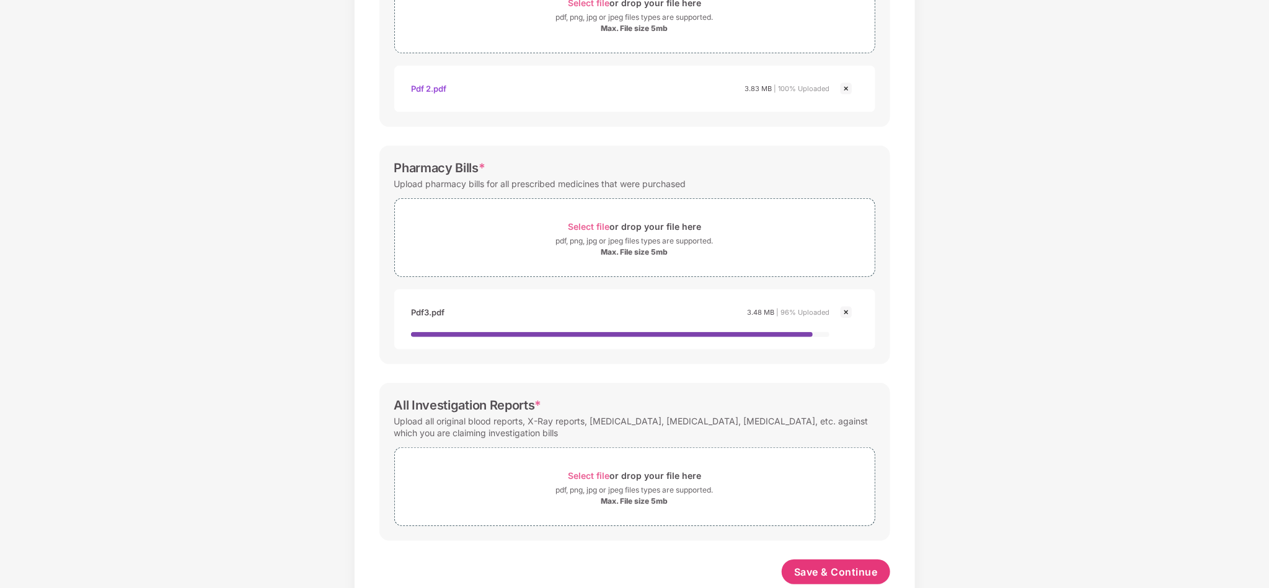
scroll to position [278, 0]
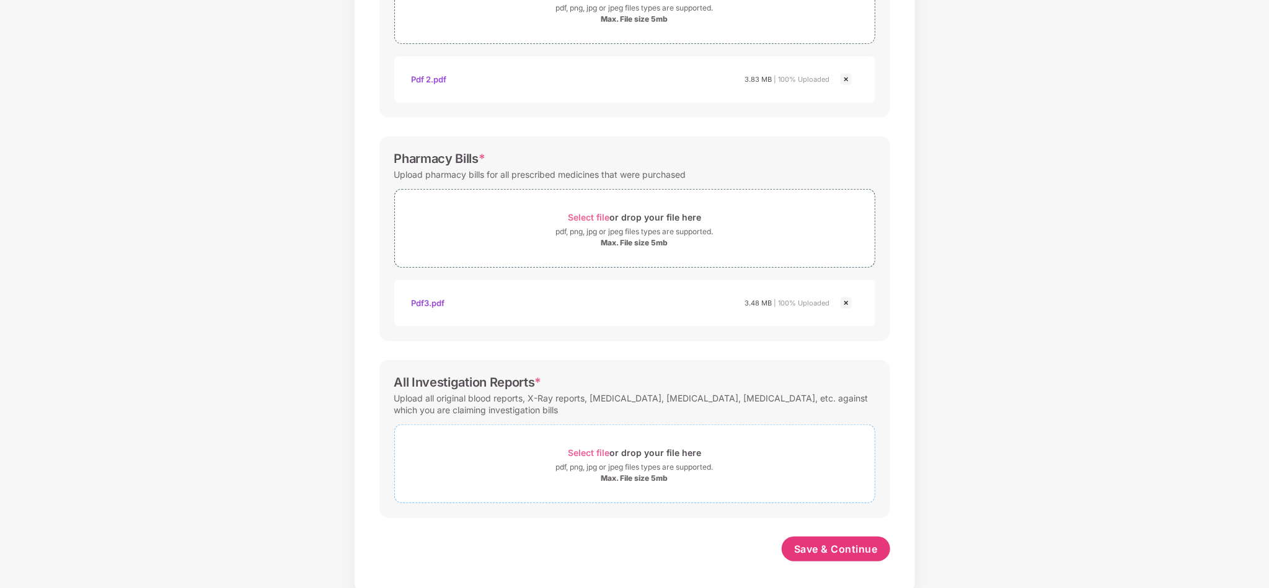
click at [676, 472] on div "Select file or drop your file here pdf, png, jpg or jpeg files types are suppor…" at bounding box center [635, 464] width 480 height 39
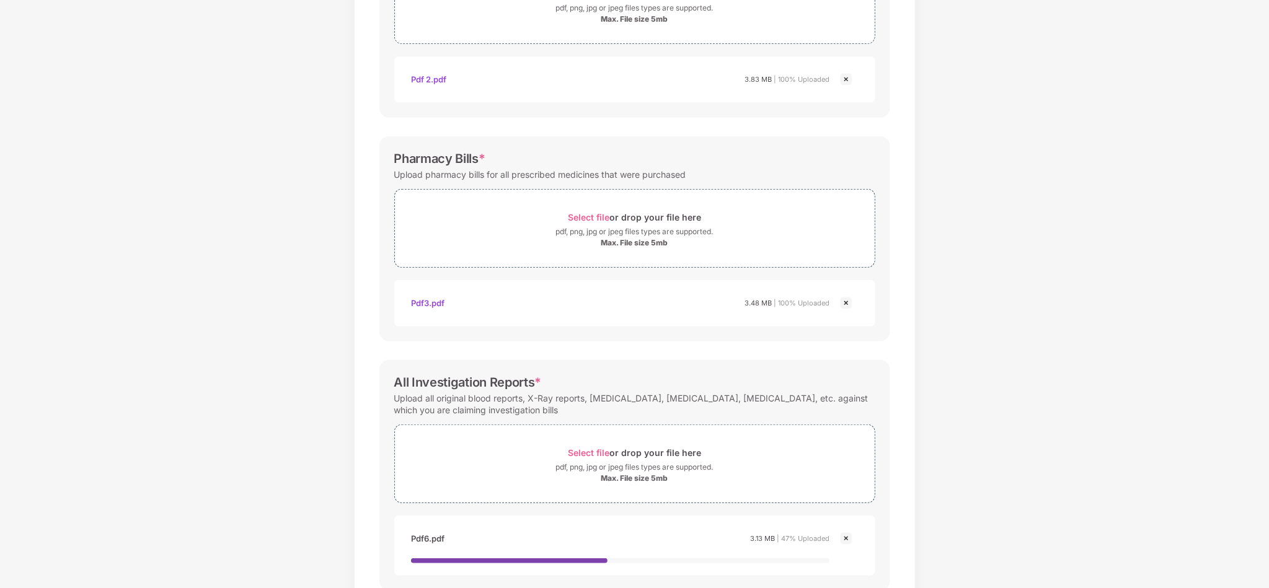
click at [1172, 248] on div "Documents List > Doctor consultation and discharge summary Doctor consultation …" at bounding box center [634, 222] width 1269 height 885
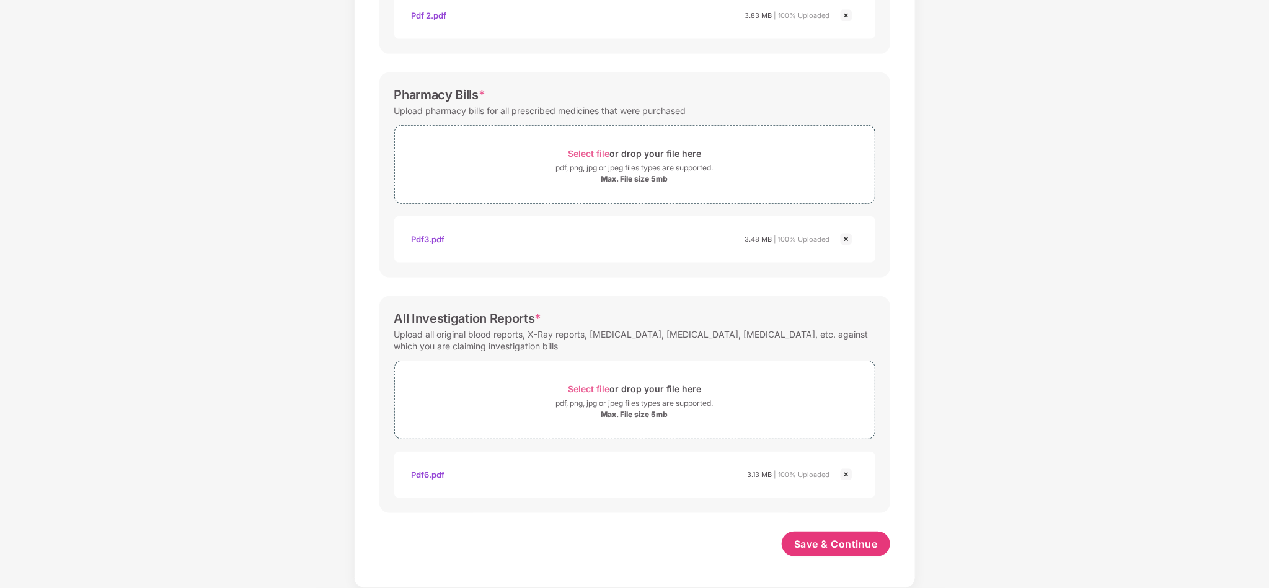
scroll to position [343, 0]
click at [804, 538] on span "Save & Continue" at bounding box center [836, 545] width 84 height 14
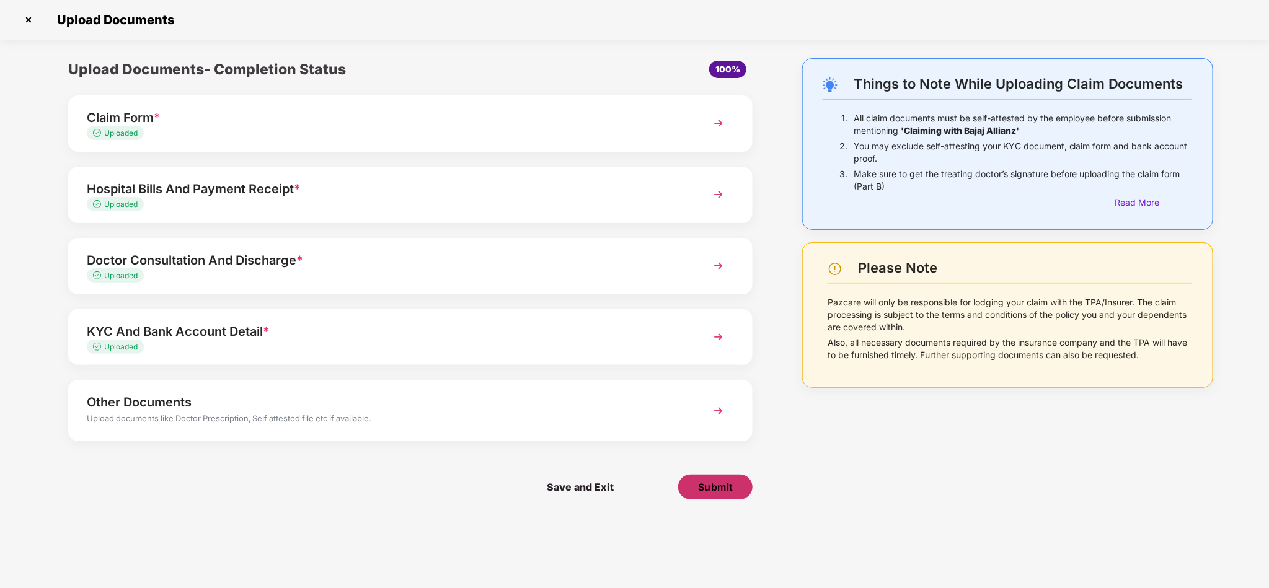
click at [724, 494] on span "Submit" at bounding box center [715, 488] width 35 height 14
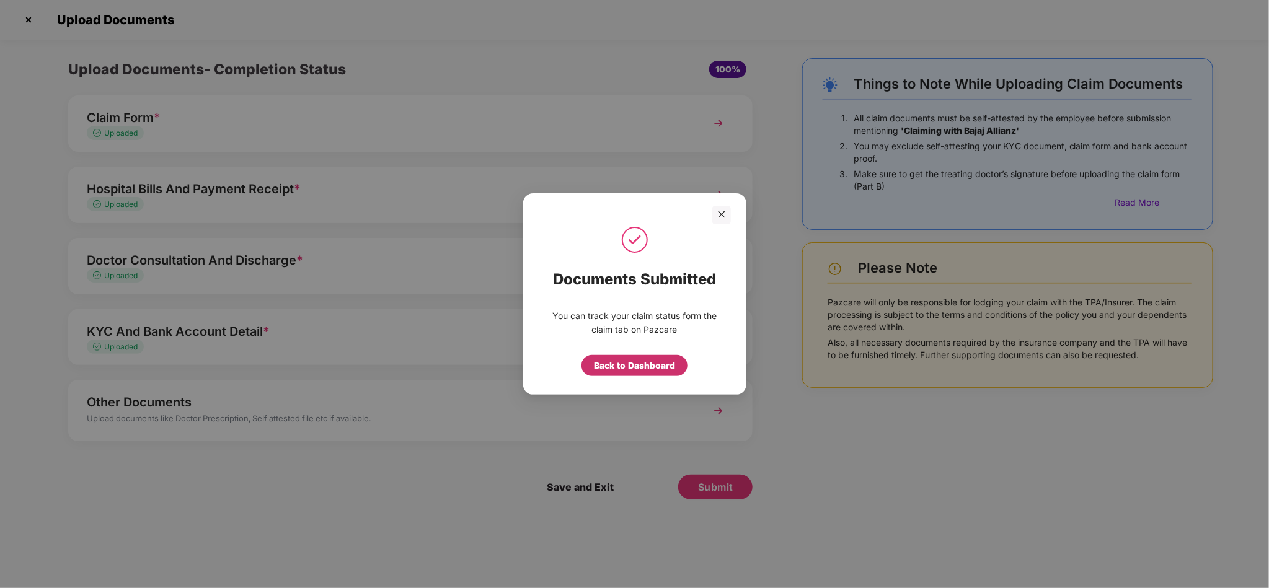
click at [639, 365] on div "Back to Dashboard" at bounding box center [634, 366] width 81 height 14
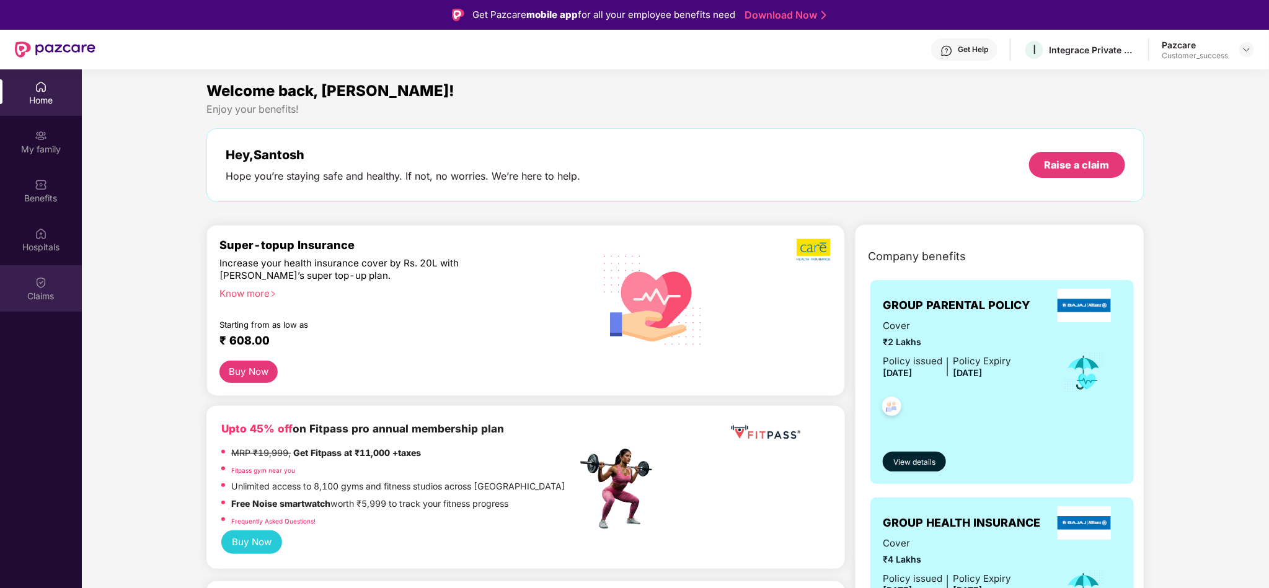
click at [60, 280] on div "Claims" at bounding box center [41, 288] width 82 height 47
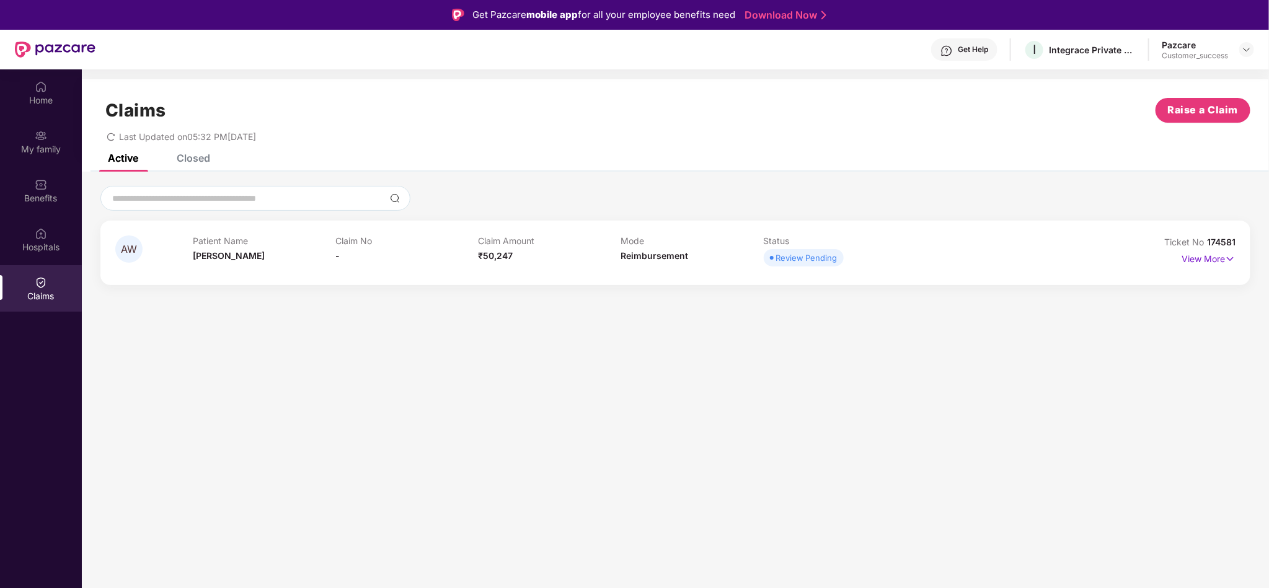
click at [1219, 239] on span "174581" at bounding box center [1221, 242] width 29 height 11
